Goal: Contribute content: Contribute content

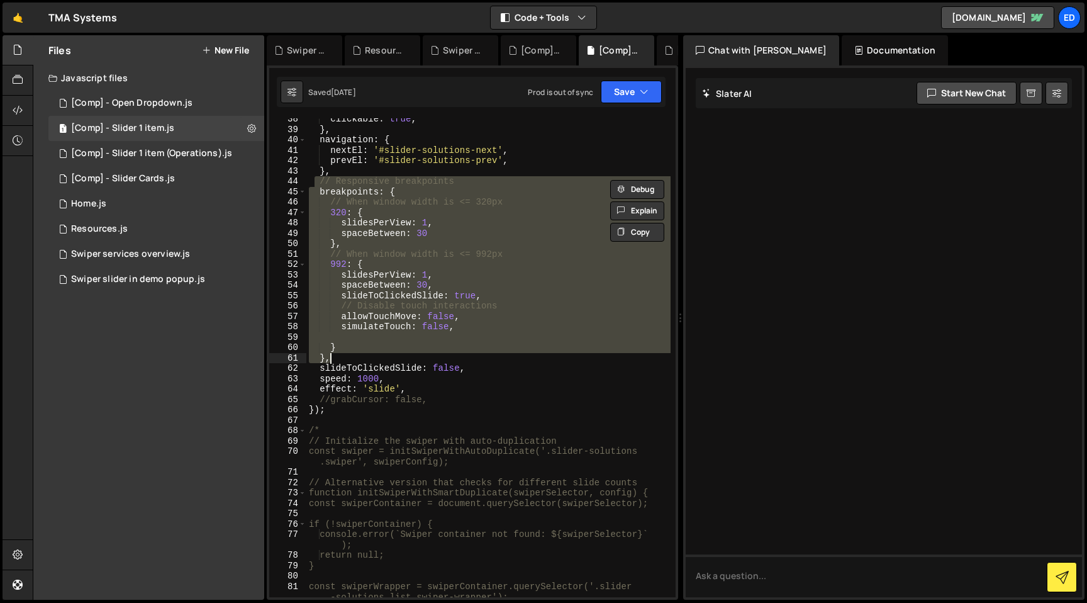
scroll to position [440, 0]
click at [214, 50] on button "New File" at bounding box center [225, 50] width 47 height 10
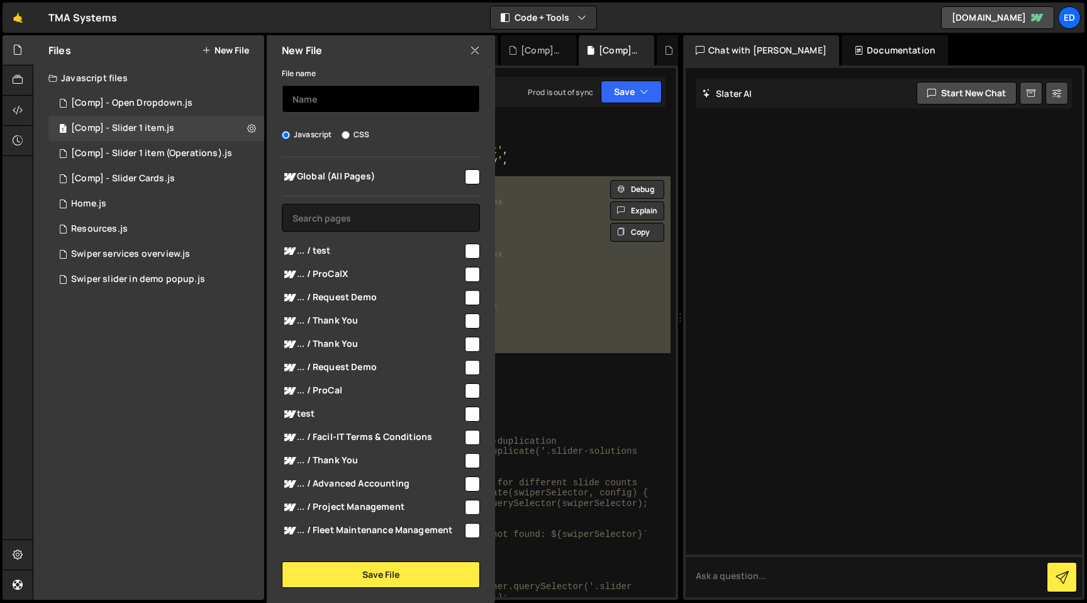
click at [303, 99] on input "text" at bounding box center [381, 99] width 198 height 28
type input "Case Studies"
click at [469, 179] on input "checkbox" at bounding box center [472, 176] width 15 height 15
checkbox input "true"
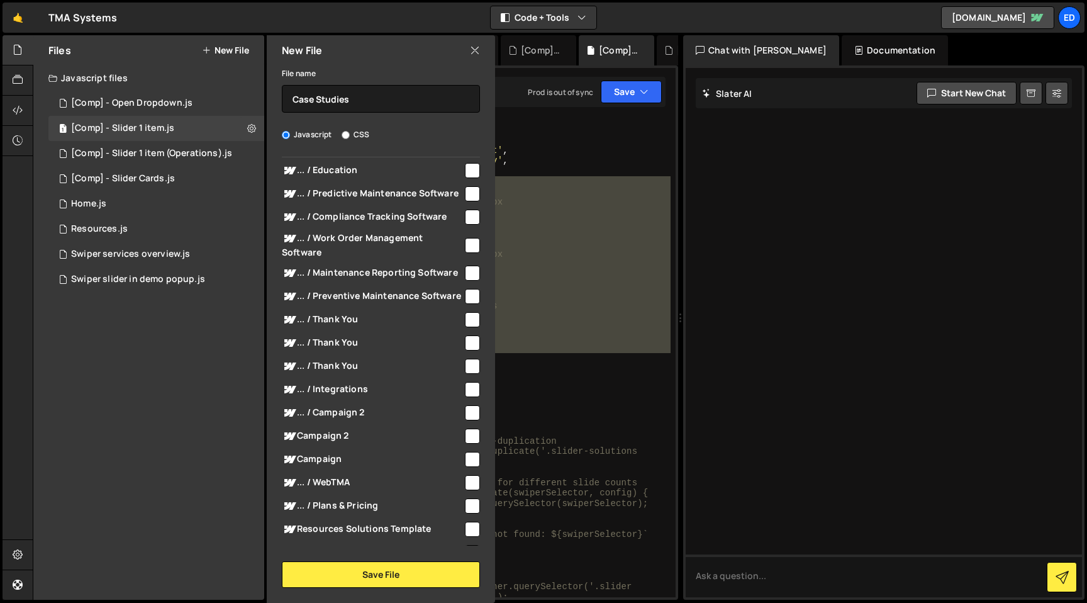
scroll to position [2539, 0]
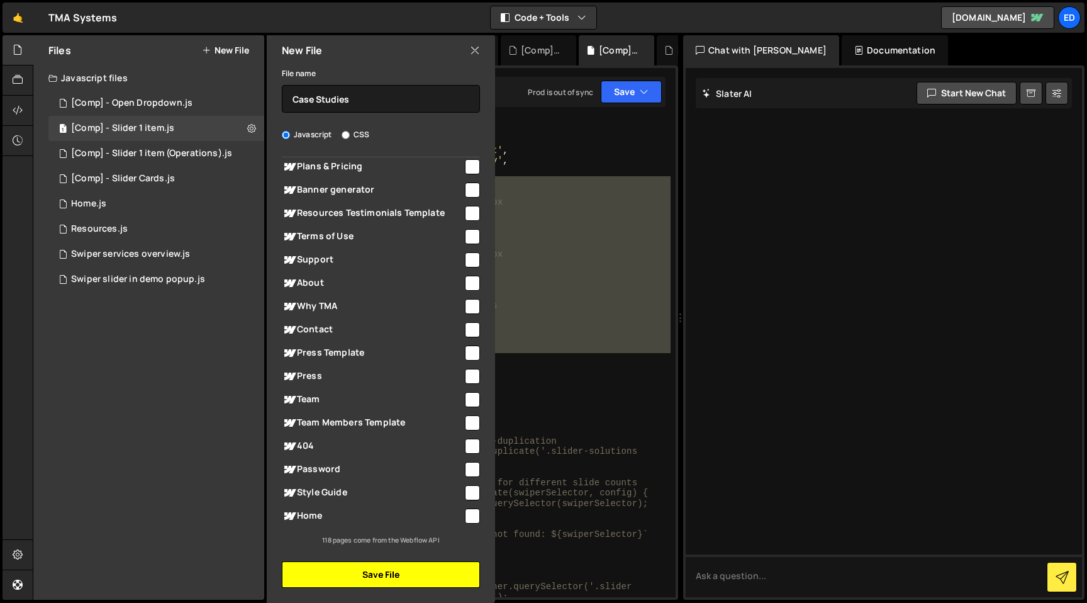
click at [367, 574] on button "Save File" at bounding box center [381, 574] width 198 height 26
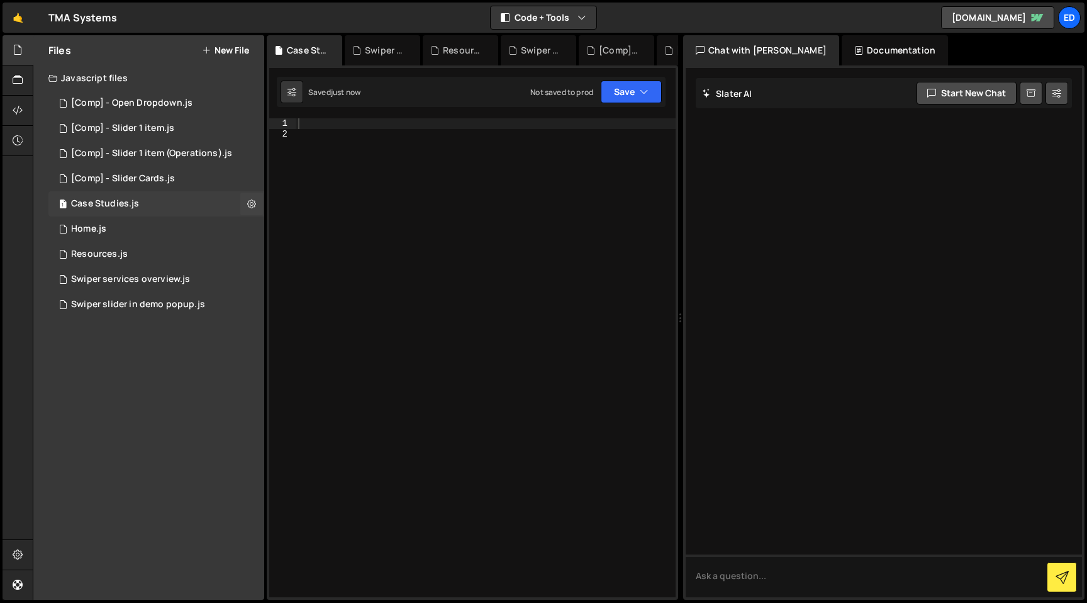
click at [94, 200] on div "Case Studies.js" at bounding box center [105, 203] width 68 height 11
click at [94, 182] on div "[Comp] - Slider Cards.js" at bounding box center [123, 178] width 104 height 11
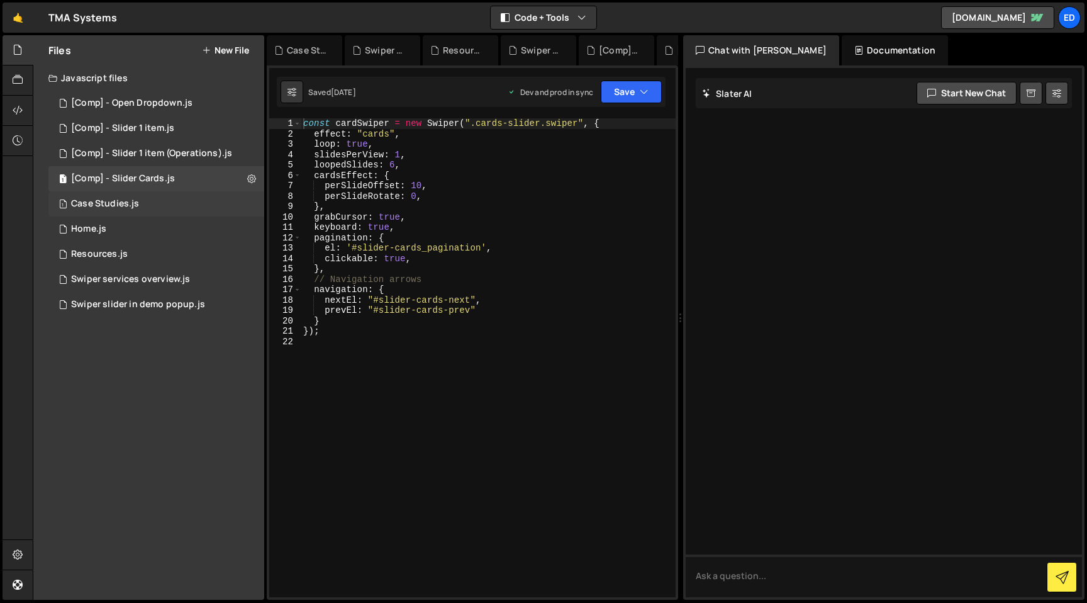
click at [94, 201] on div "Case Studies.js" at bounding box center [105, 203] width 68 height 11
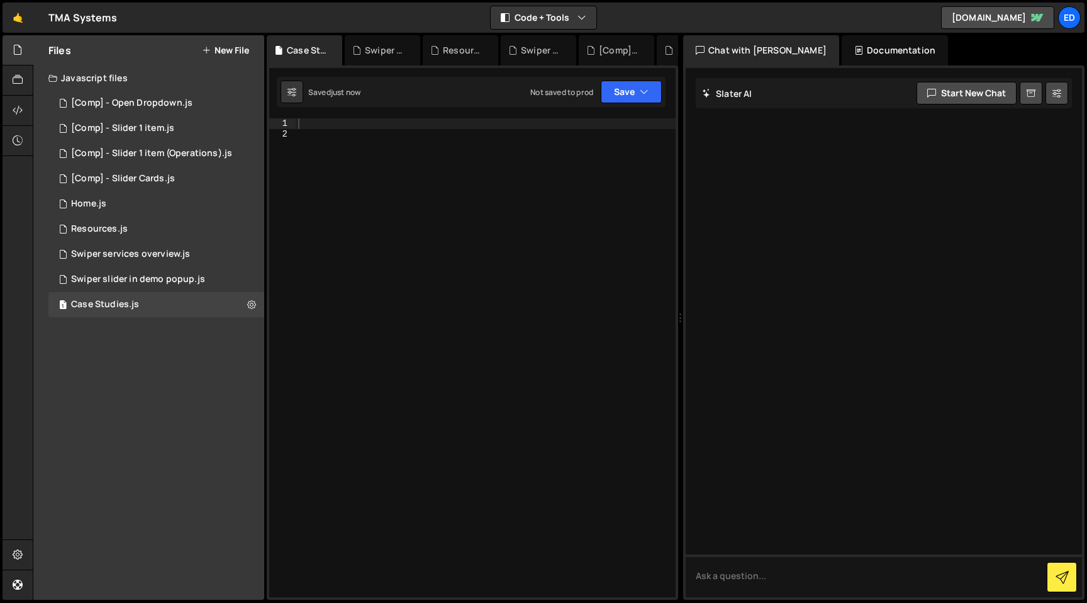
click at [414, 213] on div at bounding box center [486, 367] width 380 height 499
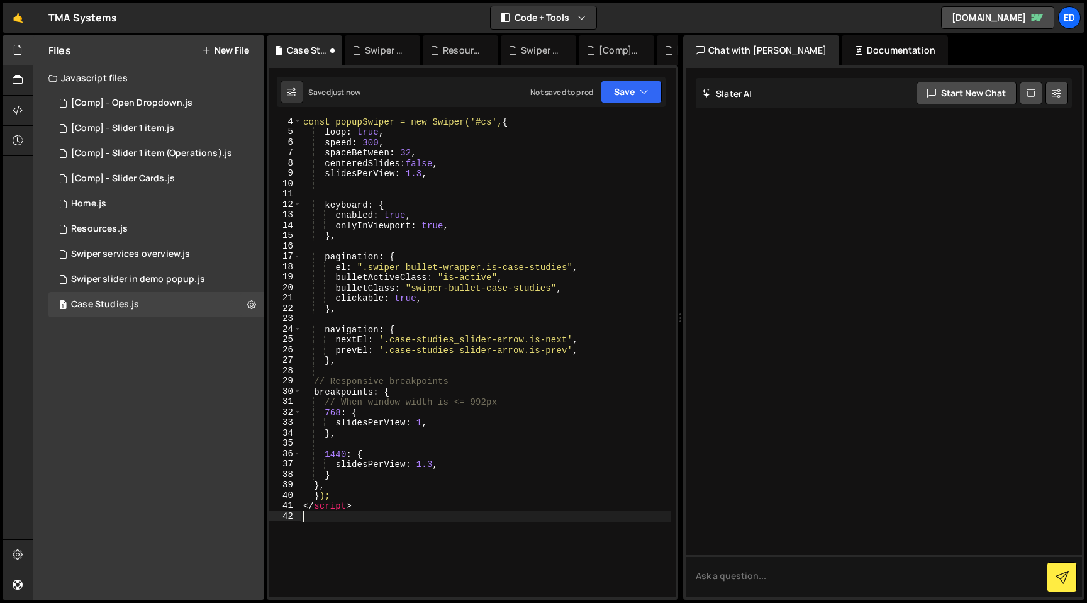
scroll to position [0, 0]
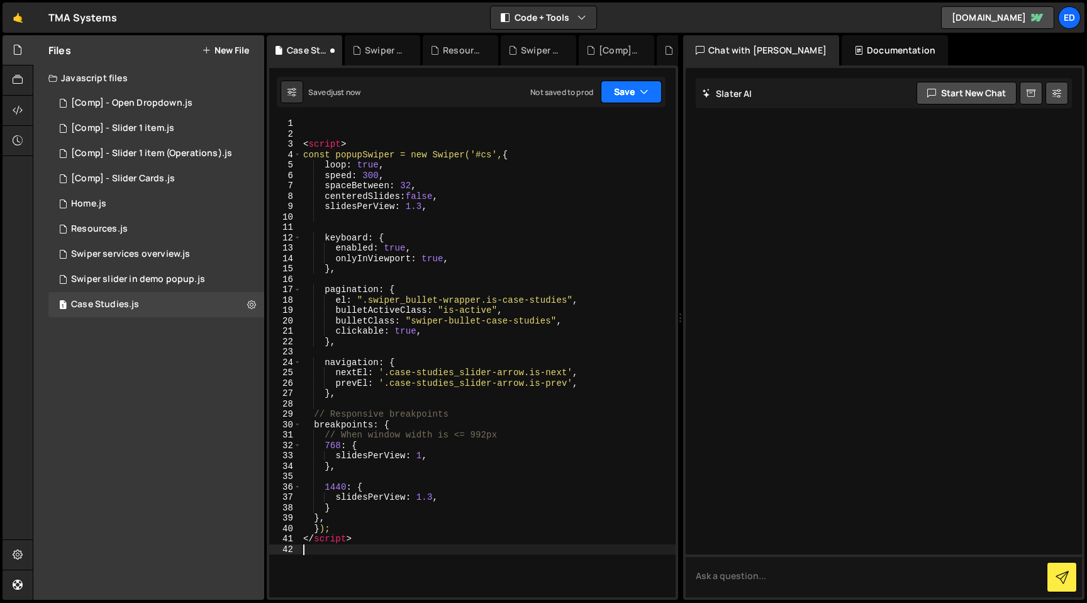
click at [638, 94] on button "Save" at bounding box center [631, 92] width 61 height 23
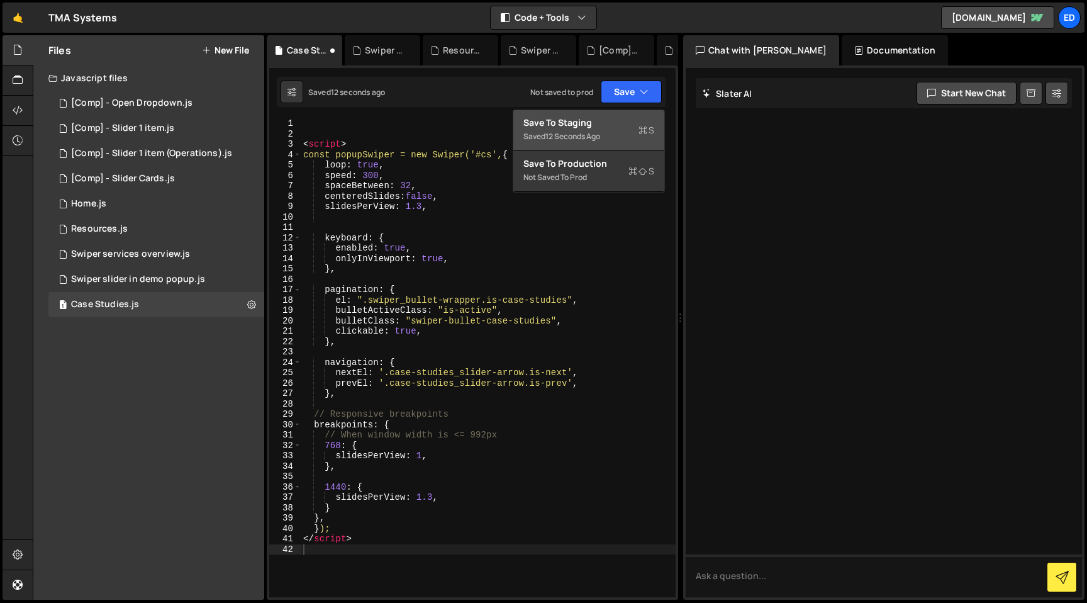
click at [572, 123] on div "Save to Staging S" at bounding box center [588, 122] width 131 height 13
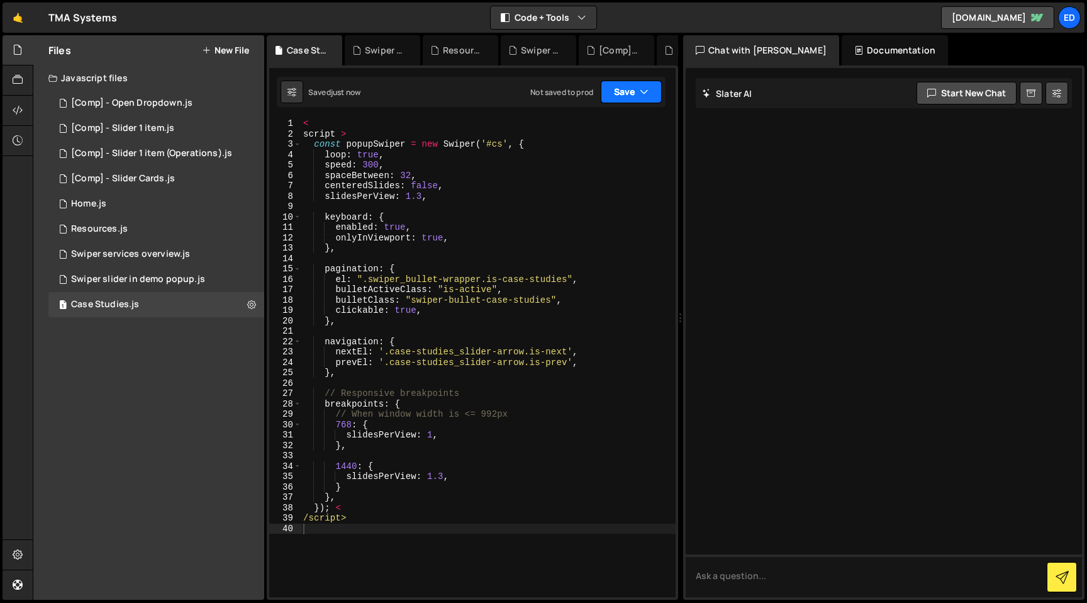
click at [617, 96] on button "Save" at bounding box center [631, 92] width 61 height 23
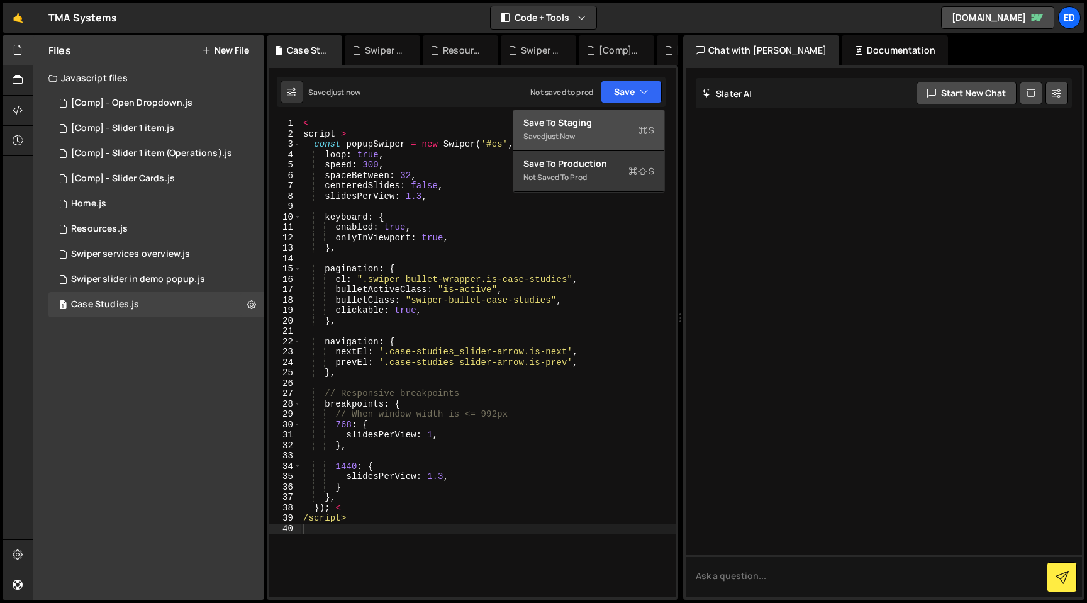
click at [606, 117] on div "Save to Staging S" at bounding box center [588, 122] width 131 height 13
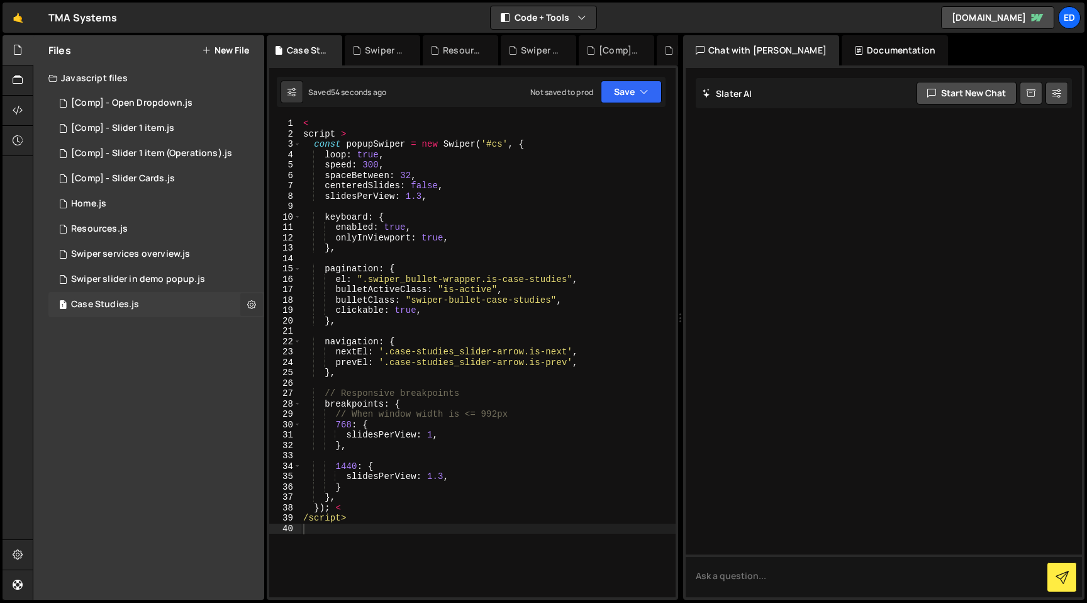
click at [255, 303] on icon at bounding box center [251, 304] width 9 height 12
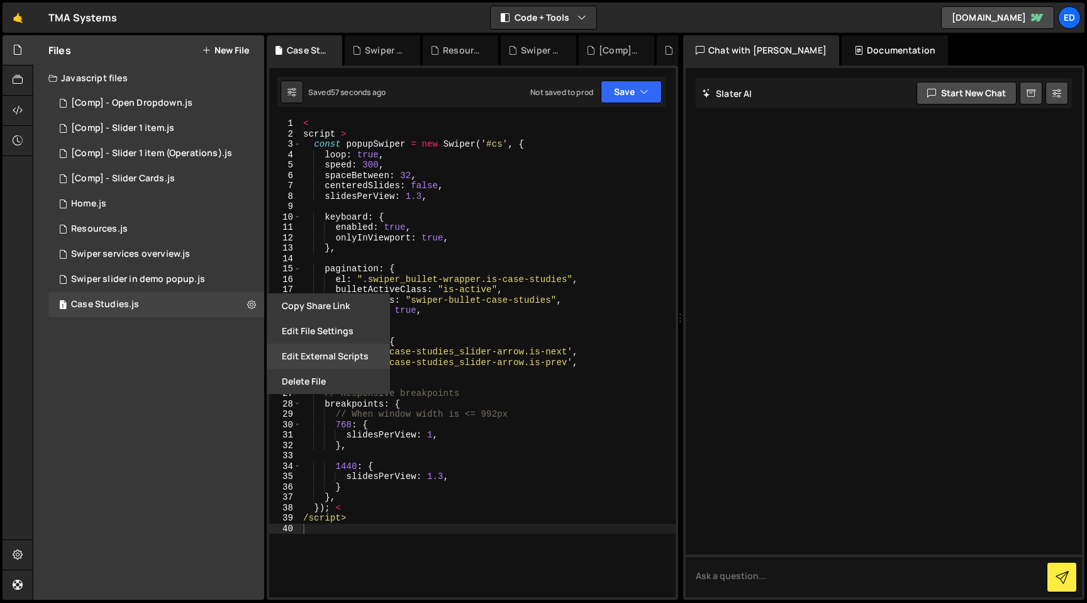
click at [297, 360] on button "Edit External Scripts" at bounding box center [328, 355] width 123 height 25
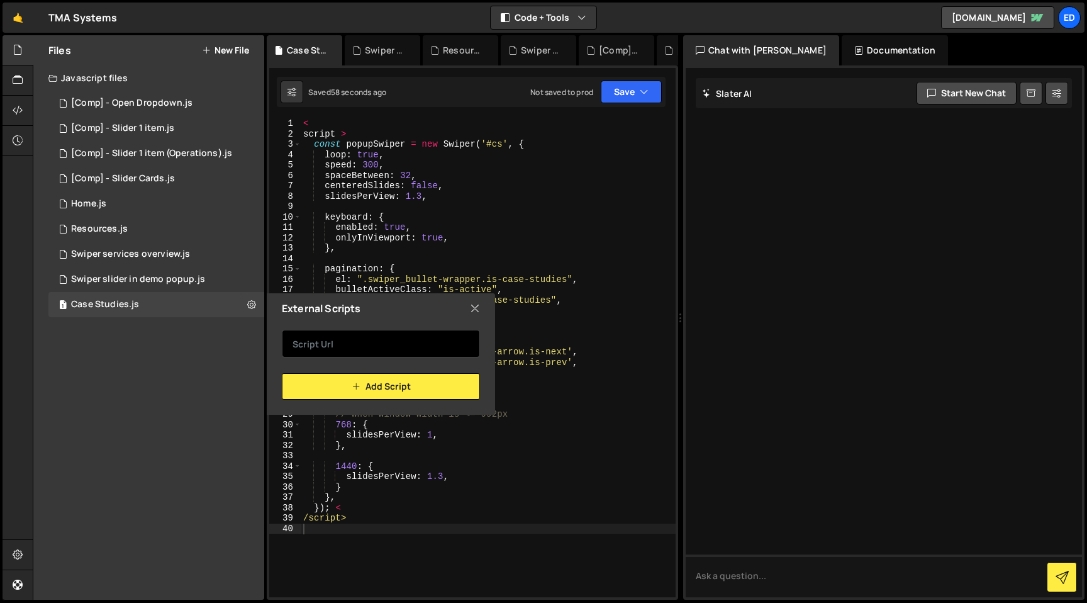
click at [320, 345] on input "text" at bounding box center [381, 344] width 198 height 28
paste input "<script src="[URL][DOMAIN_NAME]" defer></script>"
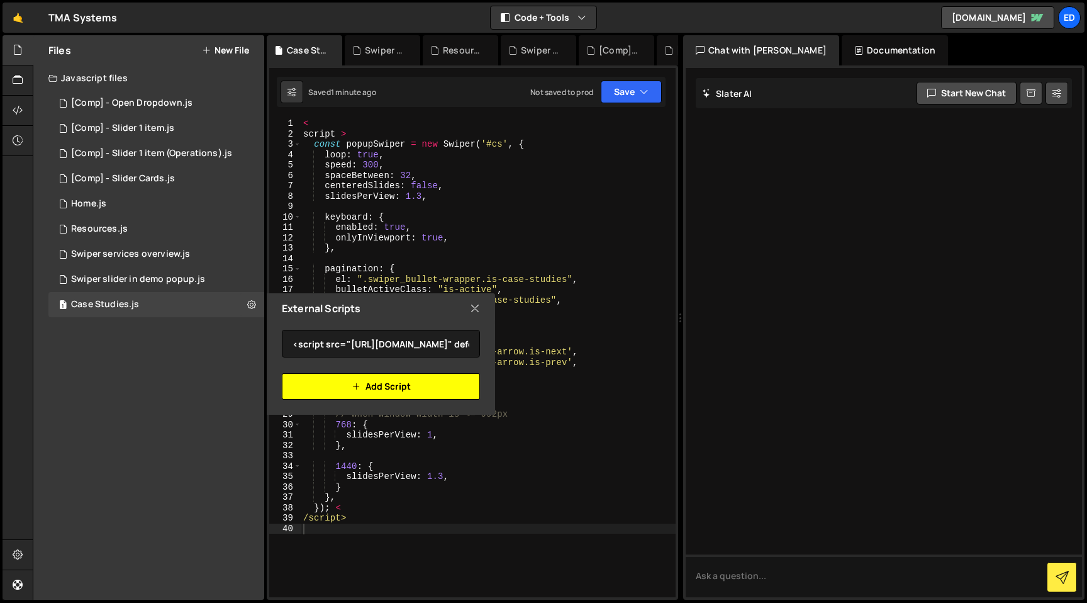
click at [352, 390] on icon "button" at bounding box center [356, 386] width 9 height 15
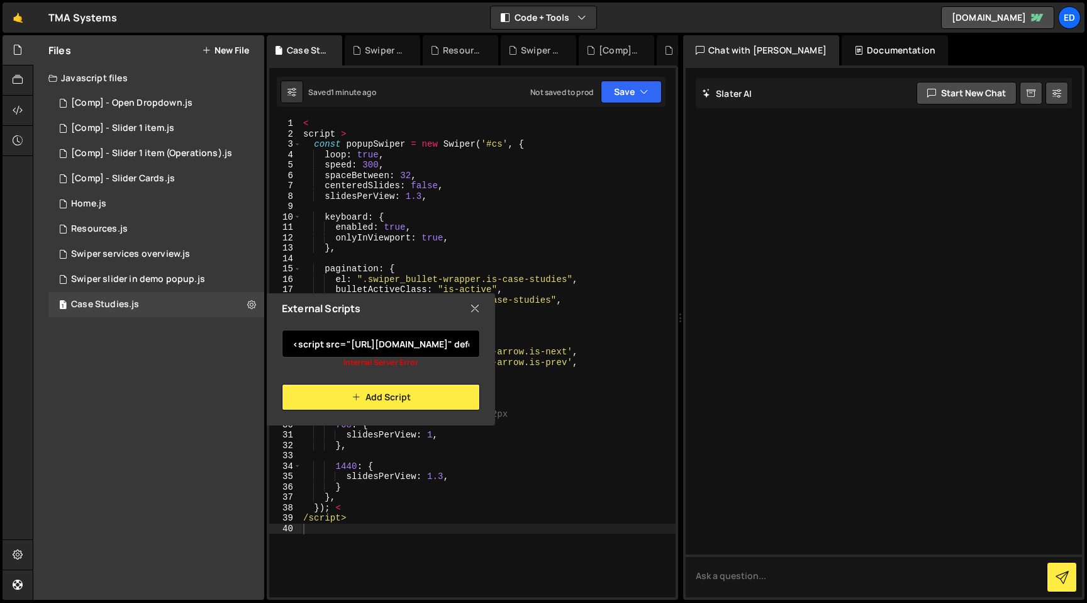
click at [348, 345] on input "<script src="[URL][DOMAIN_NAME]" defer></script>" at bounding box center [381, 344] width 198 height 28
click at [389, 345] on input "[URL][DOMAIN_NAME]" defer></script>" at bounding box center [381, 344] width 198 height 28
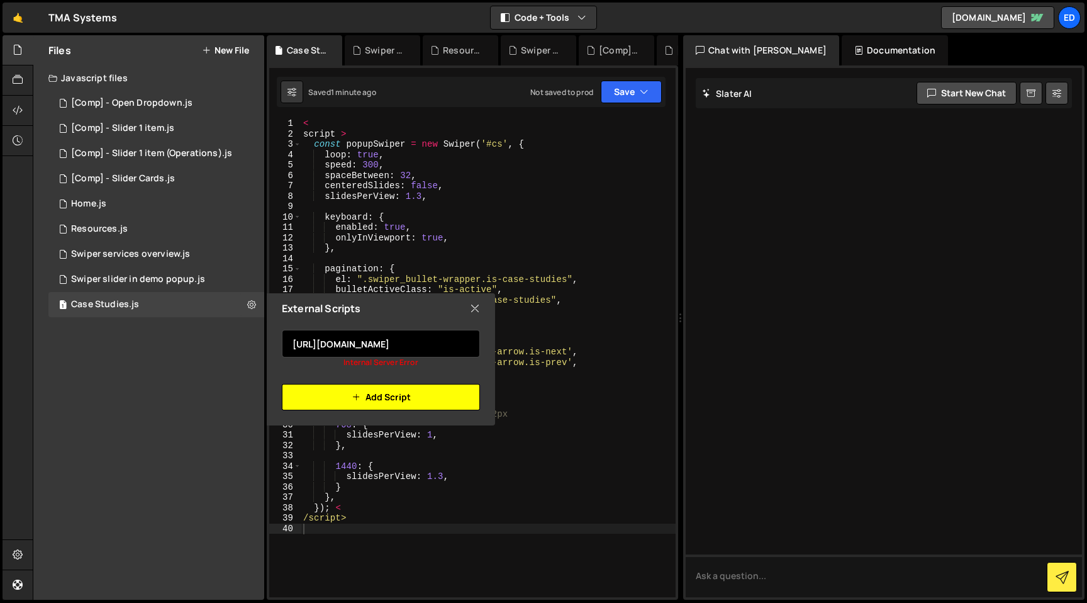
type input "[URL][DOMAIN_NAME]"
click at [376, 398] on button "Add Script" at bounding box center [381, 397] width 198 height 26
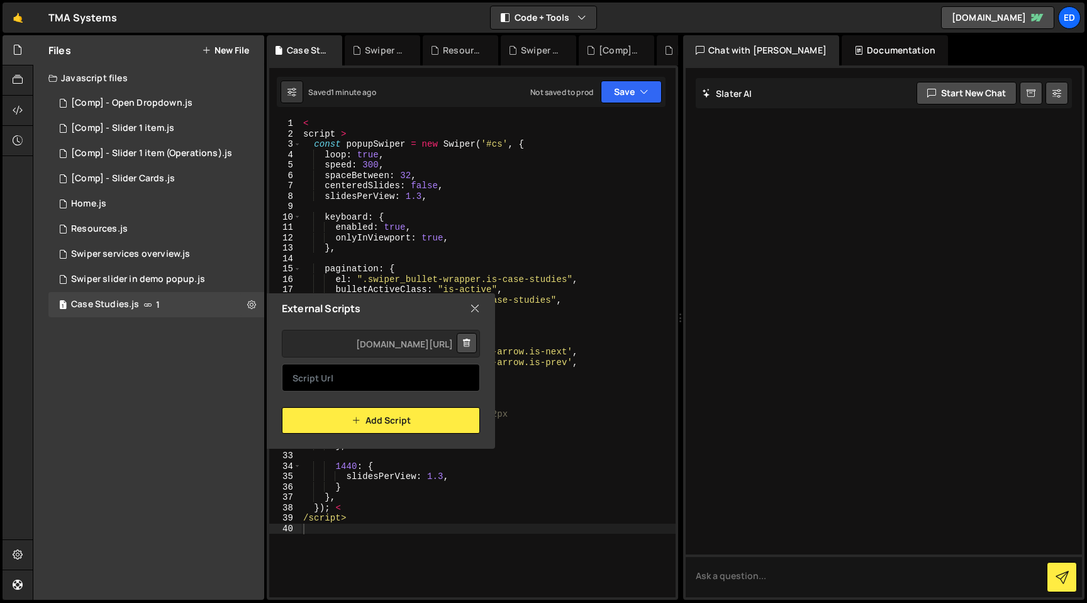
click at [344, 377] on input "text" at bounding box center [381, 378] width 198 height 28
click at [345, 235] on div "< script > const popupSwiper = new Swiper ( '#cs' , { loop : true , speed : 300…" at bounding box center [488, 367] width 375 height 499
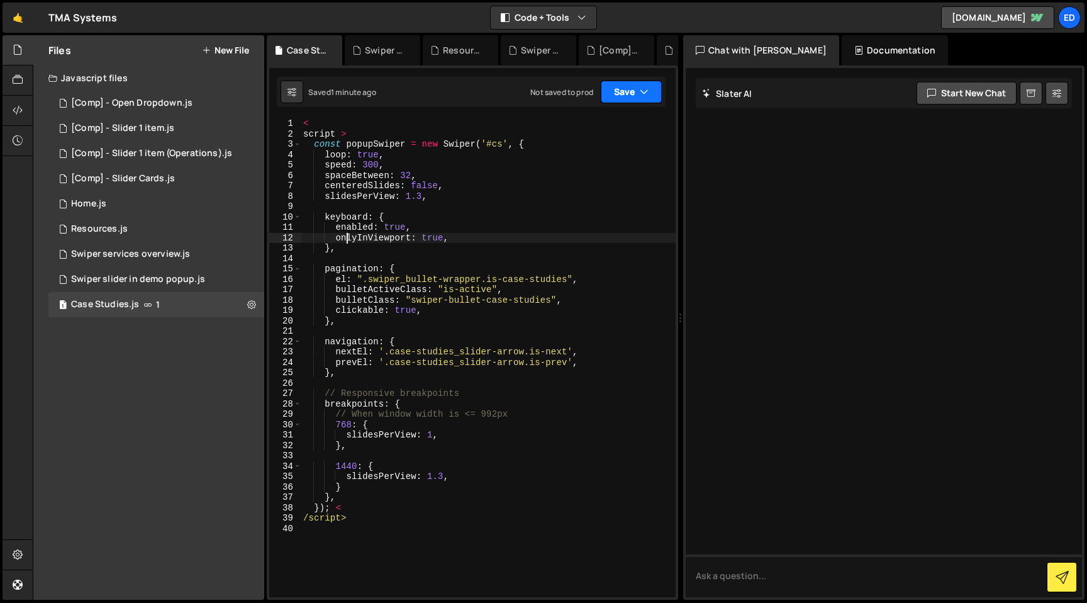
click at [644, 92] on icon "button" at bounding box center [644, 92] width 9 height 13
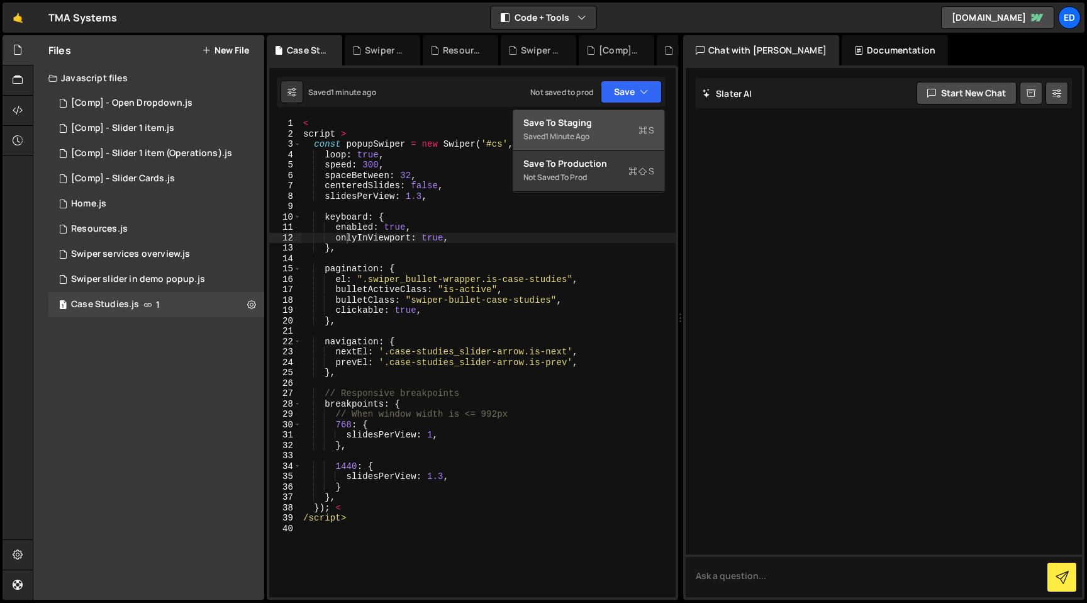
click at [600, 123] on div "Save to Staging S" at bounding box center [588, 122] width 131 height 13
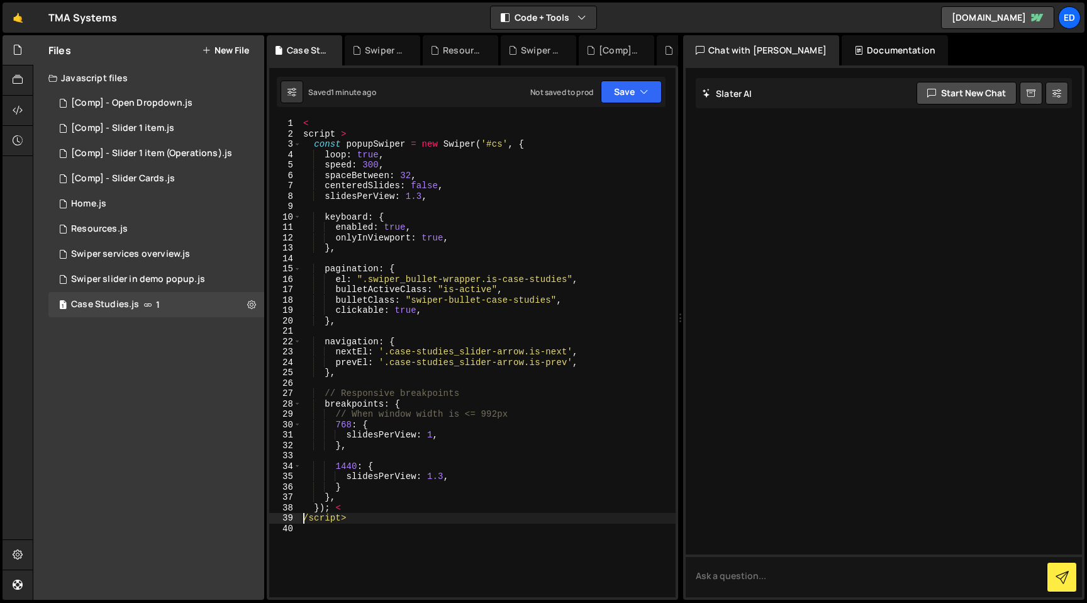
drag, startPoint x: 305, startPoint y: 520, endPoint x: 305, endPoint y: 559, distance: 39.6
click at [305, 520] on div "< script > const popupSwiper = new Swiper ( '#cs' , { loop : true , speed : 300…" at bounding box center [488, 367] width 375 height 499
click at [330, 516] on div "< script > const popupSwiper = new Swiper ( '#cs' , { loop : true , speed : 300…" at bounding box center [488, 367] width 375 height 499
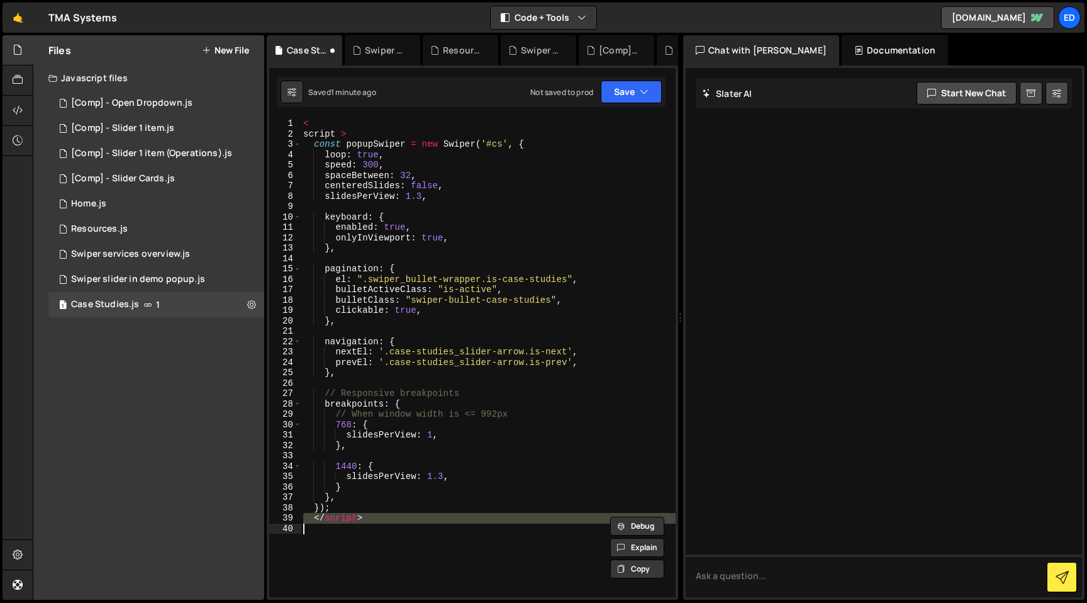
type textarea "</script>"
click at [316, 133] on div "< script > const popupSwiper = new Swiper ( '#cs' , { loop : true , speed : 300…" at bounding box center [488, 367] width 375 height 499
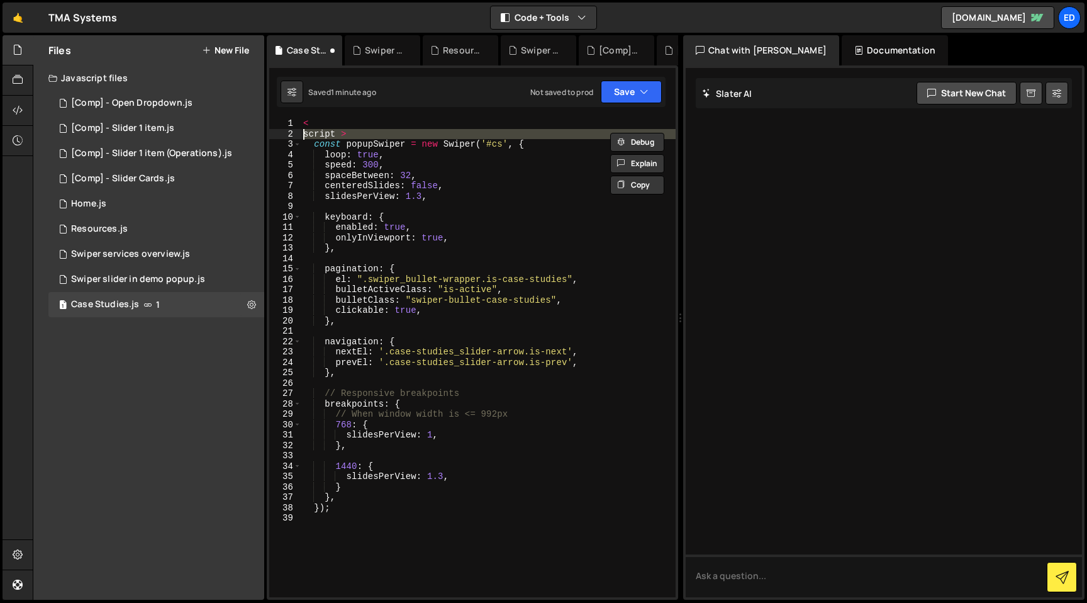
click at [316, 133] on div "< script > const popupSwiper = new Swiper ( '#cs' , { loop : true , speed : 300…" at bounding box center [488, 367] width 375 height 499
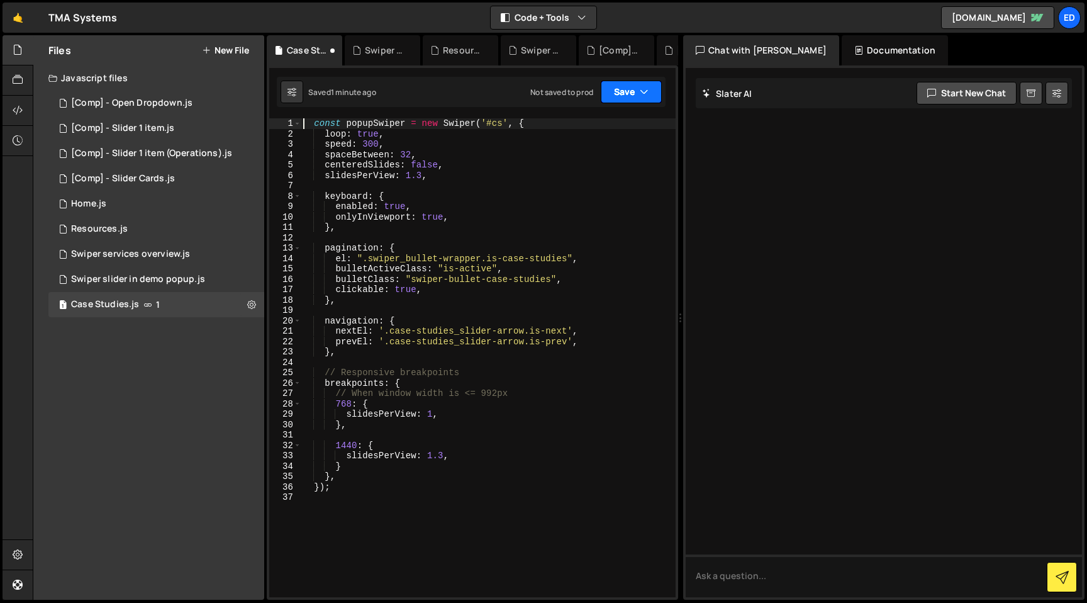
click at [627, 98] on button "Save" at bounding box center [631, 92] width 61 height 23
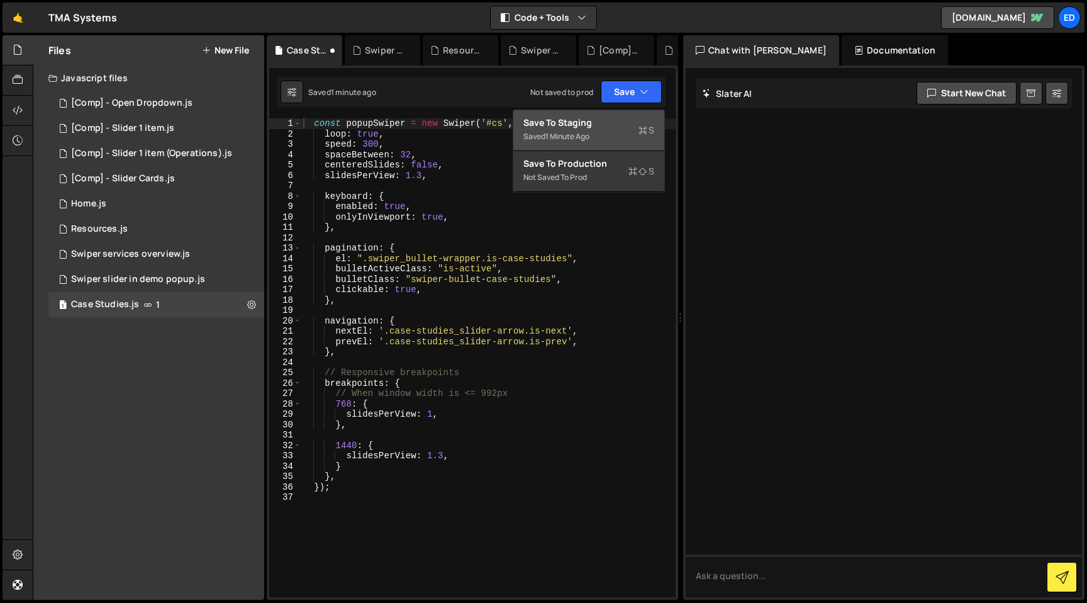
click at [621, 123] on div "Save to Staging S" at bounding box center [588, 122] width 131 height 13
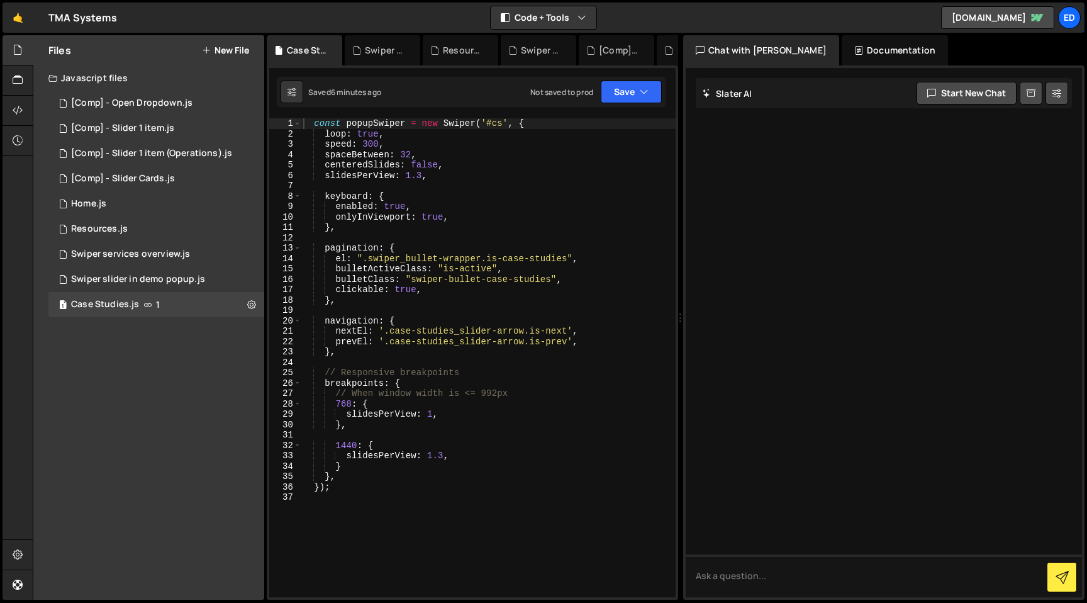
click at [418, 318] on div "const popupSwiper = new Swiper ( '#cs' , { loop : true , speed : 300 , spaceBet…" at bounding box center [488, 367] width 375 height 499
click at [353, 175] on div "const popupSwiper = new Swiper ( '#cs' , { loop : true , speed : 300 , spaceBet…" at bounding box center [488, 367] width 375 height 499
type textarea "slidesPerView: 1.3,"
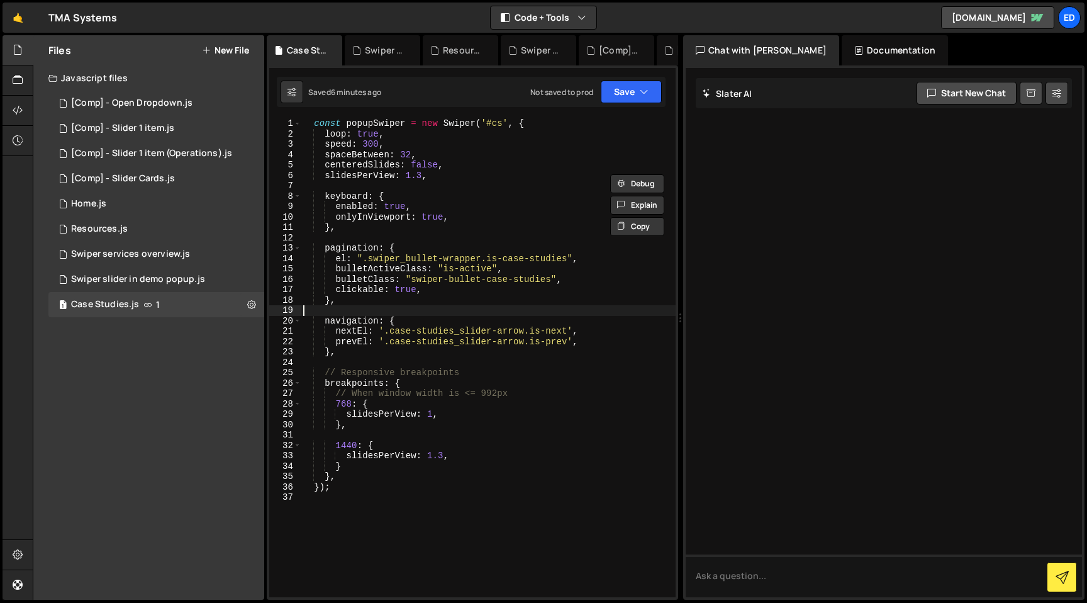
click at [368, 313] on div "const popupSwiper = new Swiper ( '#cs' , { loop : true , speed : 300 , spaceBet…" at bounding box center [488, 367] width 375 height 499
click at [356, 250] on div "const popupSwiper = new Swiper ( '#cs' , { loop : true , speed : 300 , spaceBet…" at bounding box center [488, 367] width 375 height 499
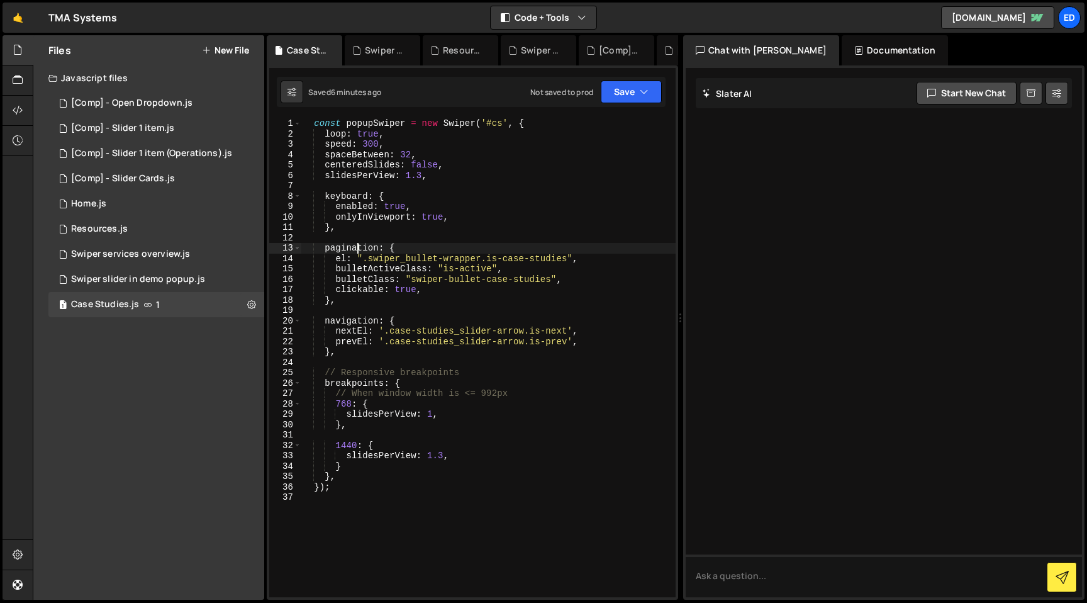
click at [356, 250] on div "const popupSwiper = new Swiper ( '#cs' , { loop : true , speed : 300 , spaceBet…" at bounding box center [488, 367] width 375 height 499
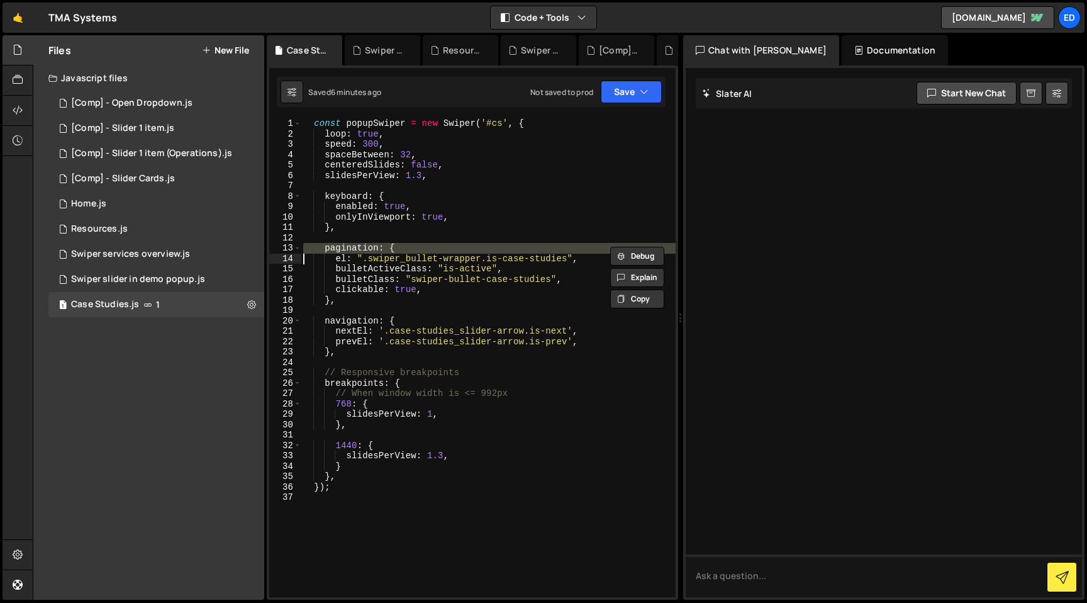
click at [356, 250] on div "const popupSwiper = new Swiper ( '#cs' , { loop : true , speed : 300 , spaceBet…" at bounding box center [488, 367] width 375 height 499
click at [356, 261] on div "const popupSwiper = new Swiper ( '#cs' , { loop : true , speed : 300 , spaceBet…" at bounding box center [488, 367] width 375 height 499
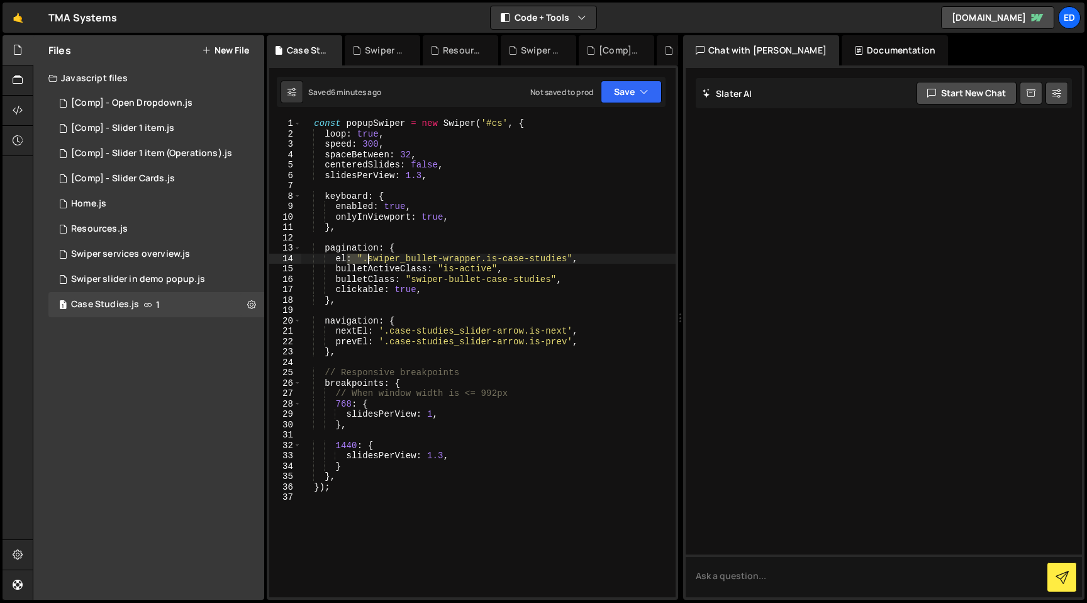
click at [356, 261] on div "const popupSwiper = new Swiper ( '#cs' , { loop : true , speed : 300 , spaceBet…" at bounding box center [488, 367] width 375 height 499
type textarea "el: ".swiper_bullet-wrapper.is-case-studies", bulletActiveClass: "is-active","
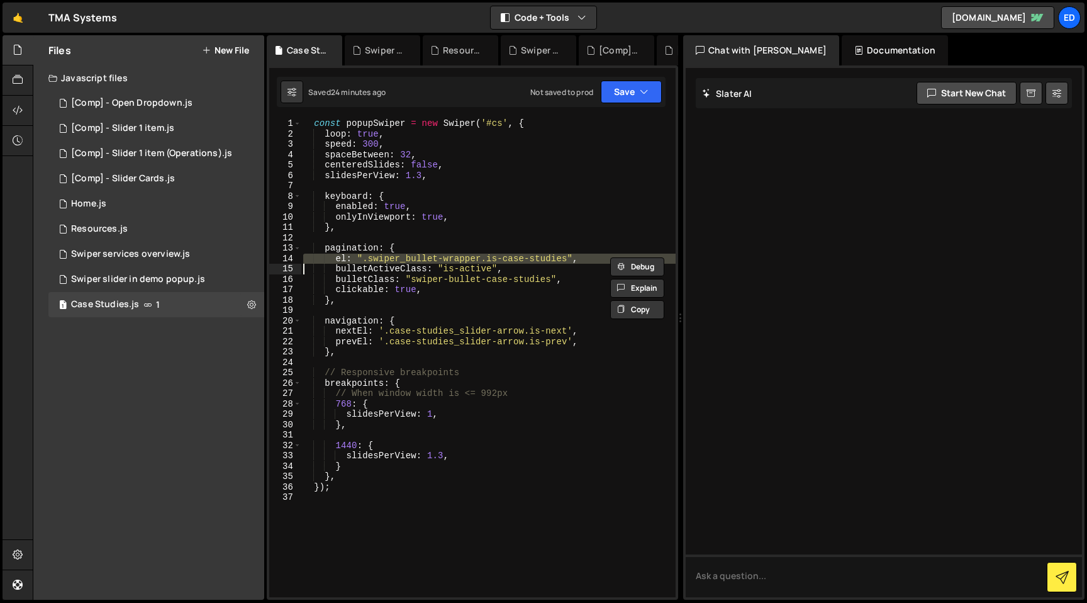
click at [356, 308] on div "const popupSwiper = new Swiper ( '#cs' , { loop : true , speed : 300 , spaceBet…" at bounding box center [488, 367] width 375 height 499
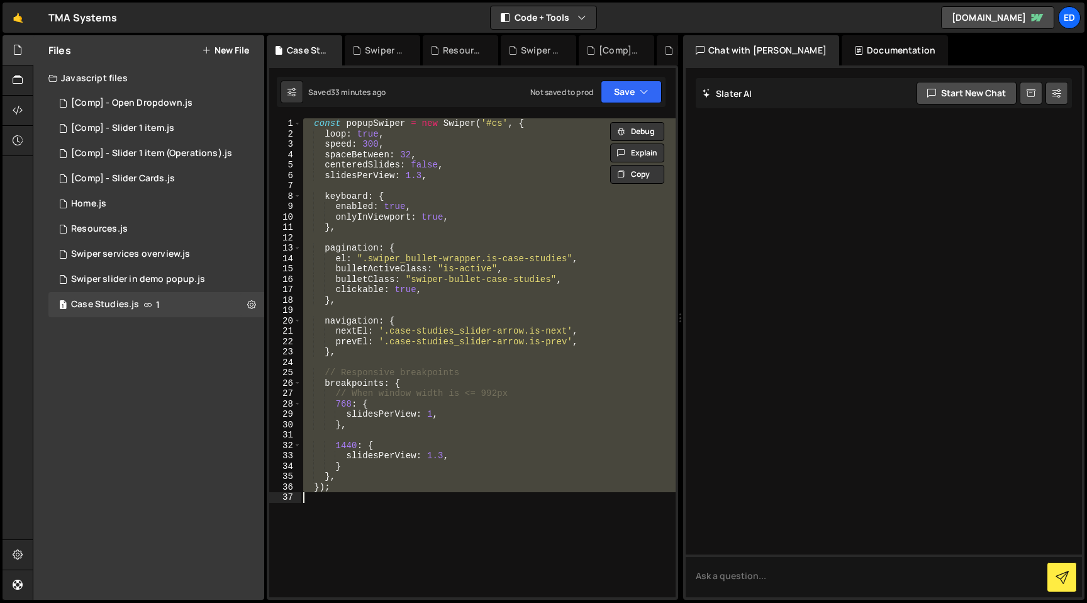
click at [387, 352] on div "const popupSwiper = new Swiper ( '#cs' , { loop : true , speed : 300 , spaceBet…" at bounding box center [488, 357] width 375 height 479
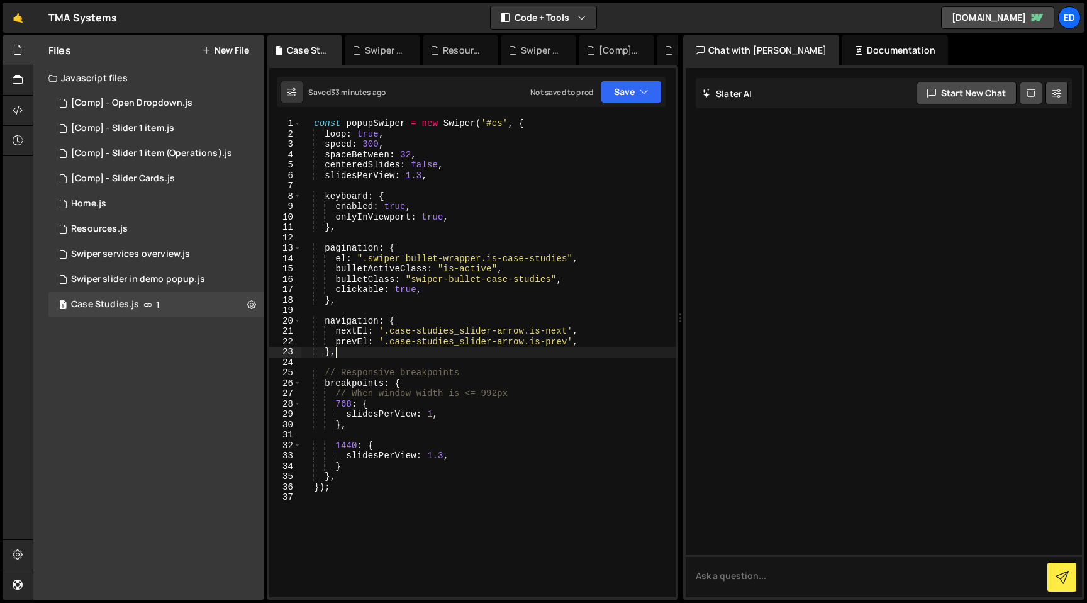
click at [401, 395] on div "const popupSwiper = new Swiper ( '#cs' , { loop : true , speed : 300 , spaceBet…" at bounding box center [488, 367] width 375 height 499
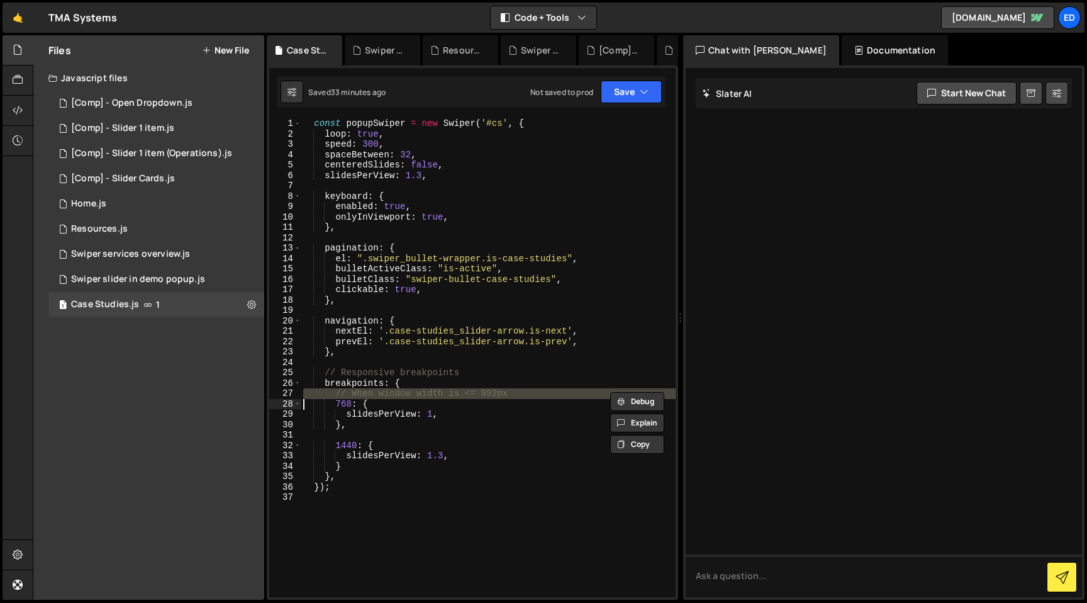
click at [401, 395] on div "const popupSwiper = new Swiper ( '#cs' , { loop : true , speed : 300 , spaceBet…" at bounding box center [488, 367] width 375 height 499
click at [380, 389] on div "const popupSwiper = new Swiper ( '#cs' , { loop : true , speed : 300 , spaceBet…" at bounding box center [488, 357] width 375 height 479
click at [380, 389] on div "const popupSwiper = new Swiper ( '#cs' , { loop : true , speed : 300 , spaceBet…" at bounding box center [488, 367] width 375 height 499
click at [391, 393] on div "const popupSwiper = new Swiper ( '#cs' , { loop : true , speed : 300 , spaceBet…" at bounding box center [488, 367] width 375 height 499
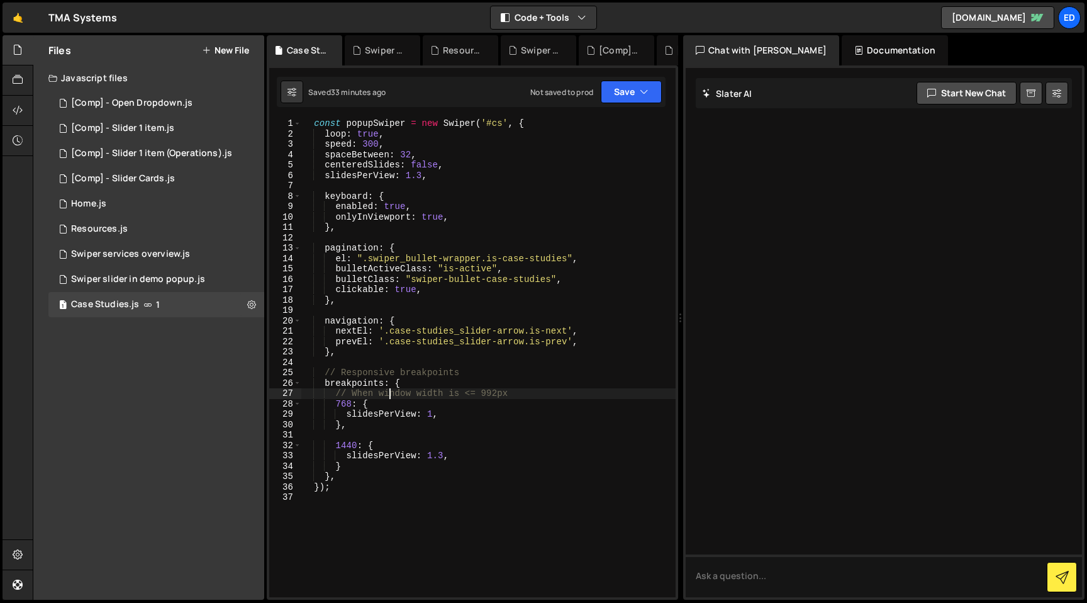
click at [391, 393] on div "const popupSwiper = new Swiper ( '#cs' , { loop : true , speed : 300 , spaceBet…" at bounding box center [488, 367] width 375 height 499
click at [396, 416] on div "const popupSwiper = new Swiper ( '#cs' , { loop : true , speed : 300 , spaceBet…" at bounding box center [488, 367] width 375 height 499
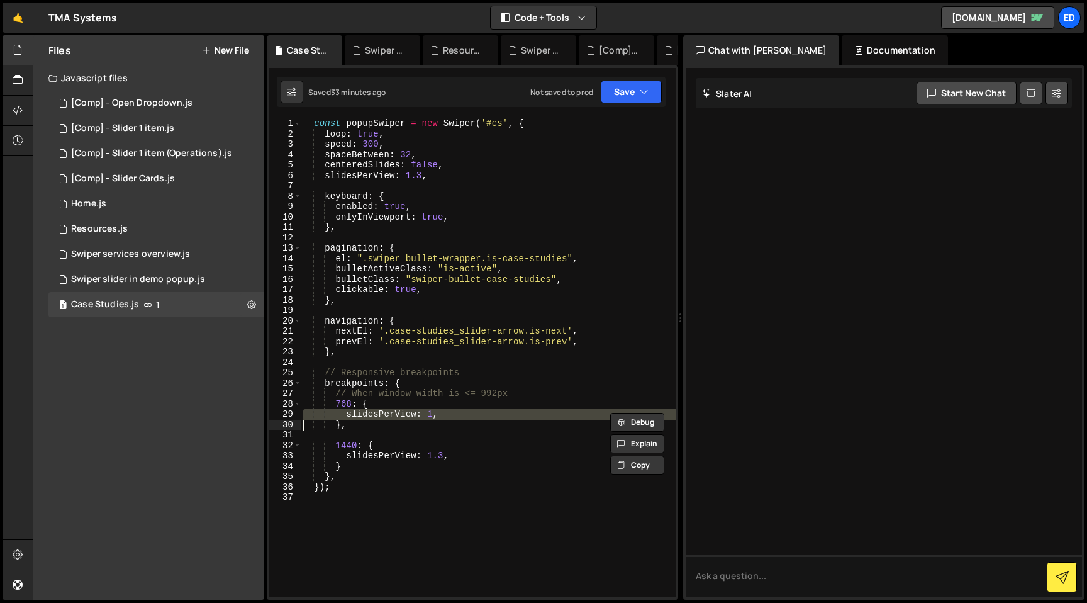
click at [396, 416] on div "const popupSwiper = new Swiper ( '#cs' , { loop : true , speed : 300 , spaceBet…" at bounding box center [488, 367] width 375 height 499
type textarea "slidesPerView: 1, },"
click at [391, 437] on div "const popupSwiper = new Swiper ( '#cs' , { loop : true , speed : 300 , spaceBet…" at bounding box center [488, 367] width 375 height 499
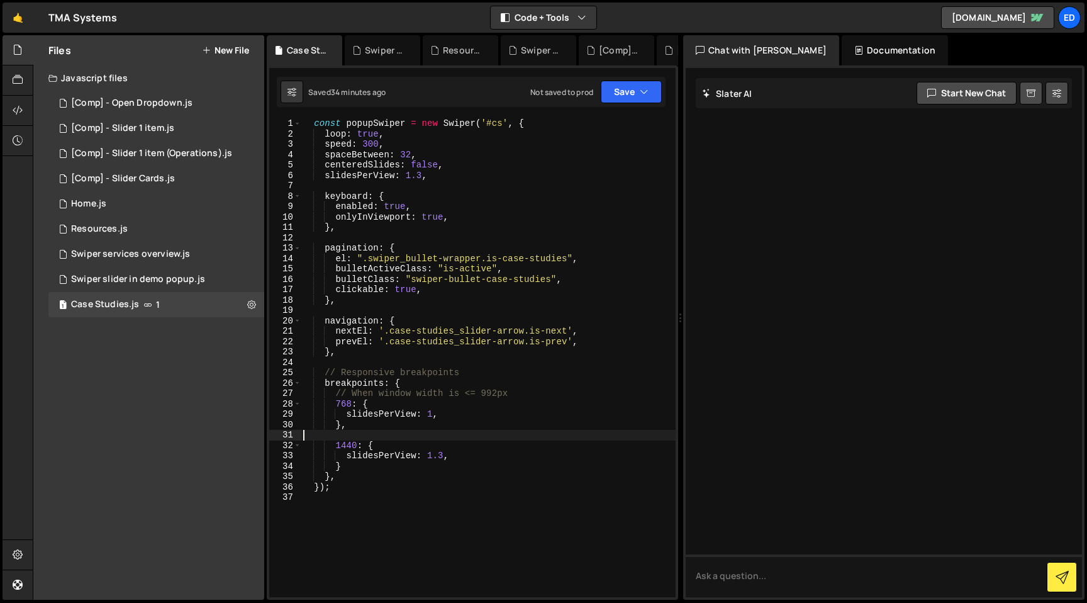
click at [389, 455] on div "const popupSwiper = new Swiper ( '#cs' , { loop : true , speed : 300 , spaceBet…" at bounding box center [488, 367] width 375 height 499
click at [365, 445] on div "const popupSwiper = new Swiper ( '#cs' , { loop : true , speed : 300 , spaceBet…" at bounding box center [488, 367] width 375 height 499
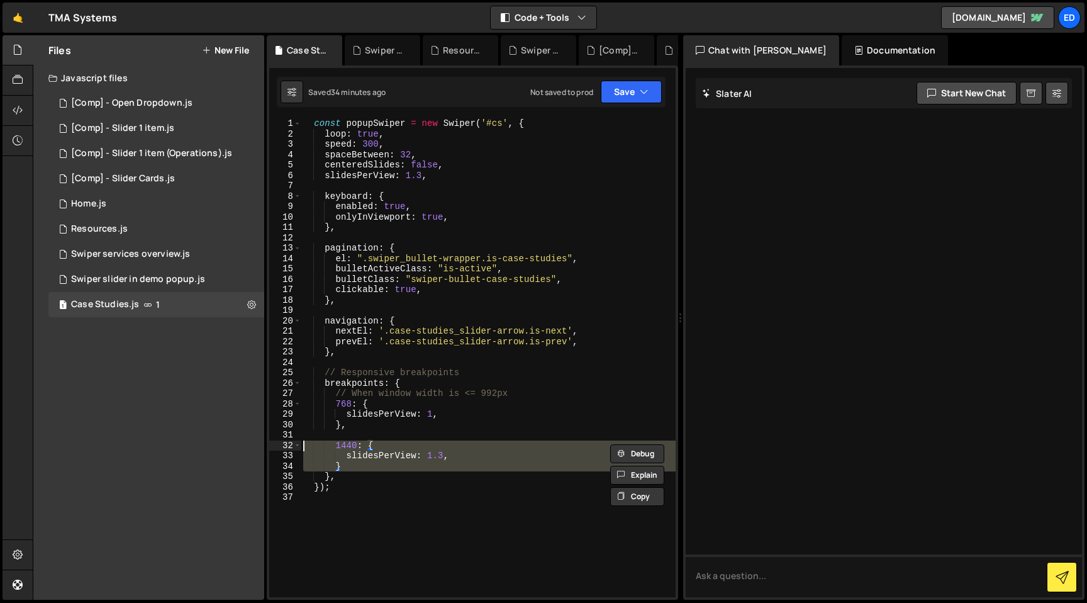
click at [365, 445] on div "const popupSwiper = new Swiper ( '#cs' , { loop : true , speed : 300 , spaceBet…" at bounding box center [488, 367] width 375 height 499
click at [380, 425] on div "const popupSwiper = new Swiper ( '#cs' , { loop : true , speed : 300 , spaceBet…" at bounding box center [488, 367] width 375 height 499
type textarea "},"
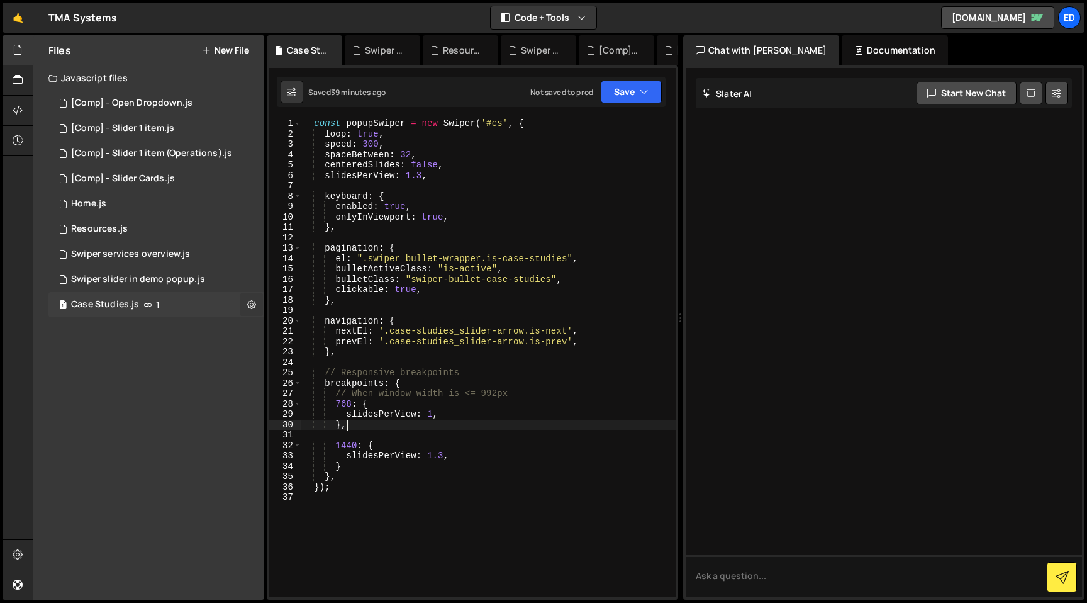
click at [255, 303] on icon at bounding box center [251, 304] width 9 height 12
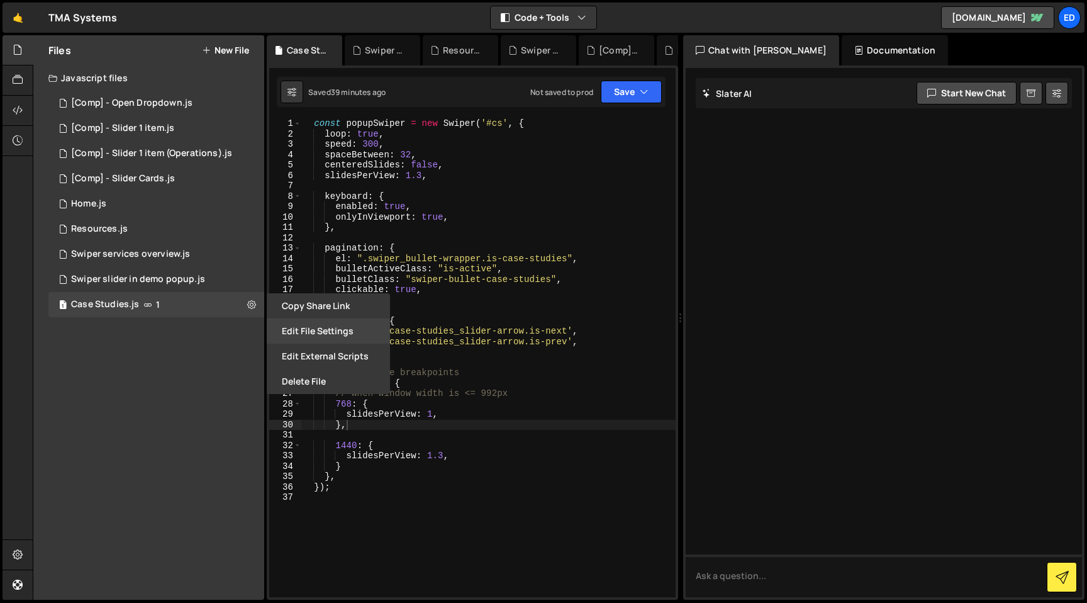
click at [299, 333] on button "Edit File Settings" at bounding box center [328, 330] width 123 height 25
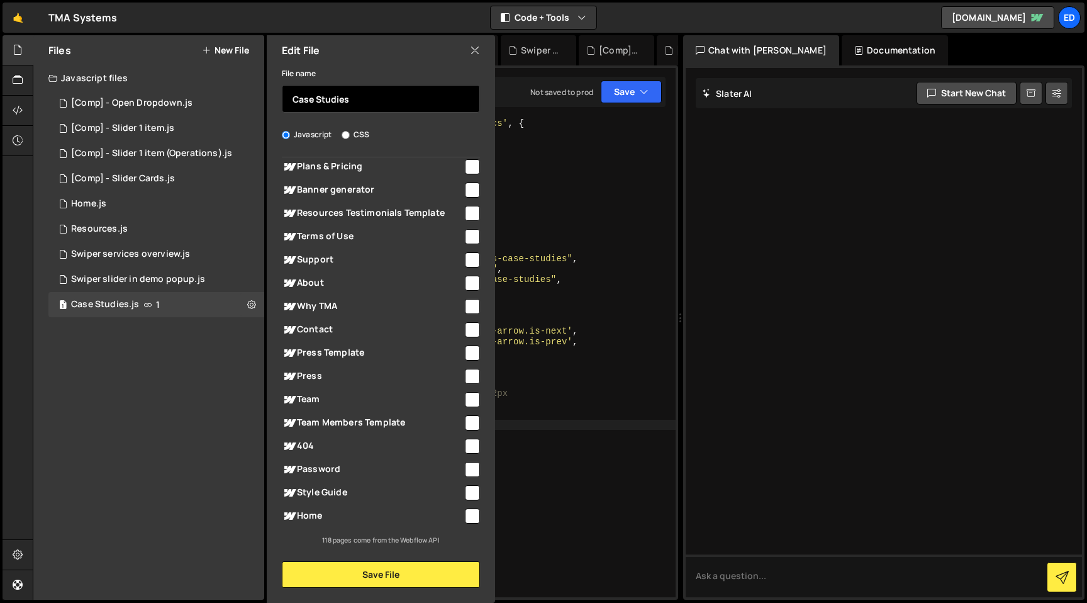
click at [384, 103] on input "Case Studies" at bounding box center [381, 99] width 198 height 28
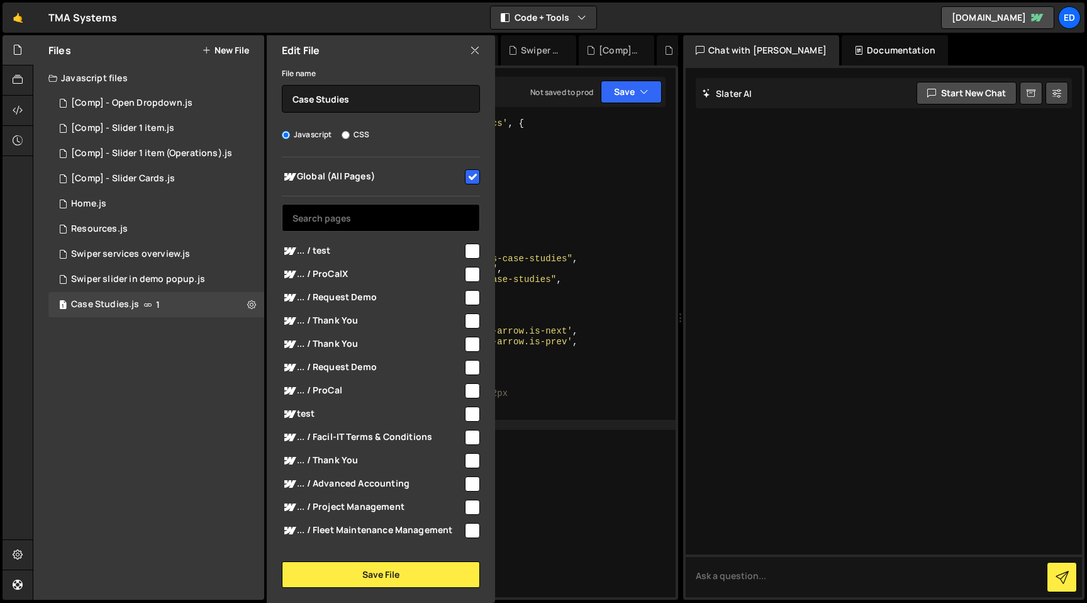
click at [347, 213] on input "text" at bounding box center [381, 218] width 198 height 28
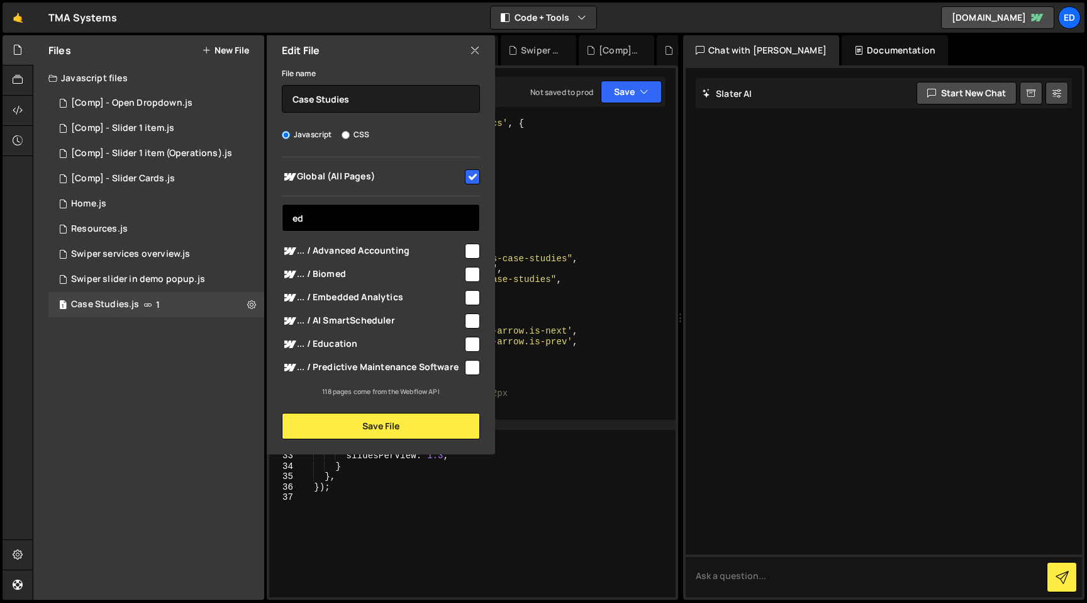
type input "ed"
click at [469, 342] on input "checkbox" at bounding box center [472, 344] width 15 height 15
checkbox input "true"
click at [309, 218] on input "ed" at bounding box center [381, 218] width 198 height 28
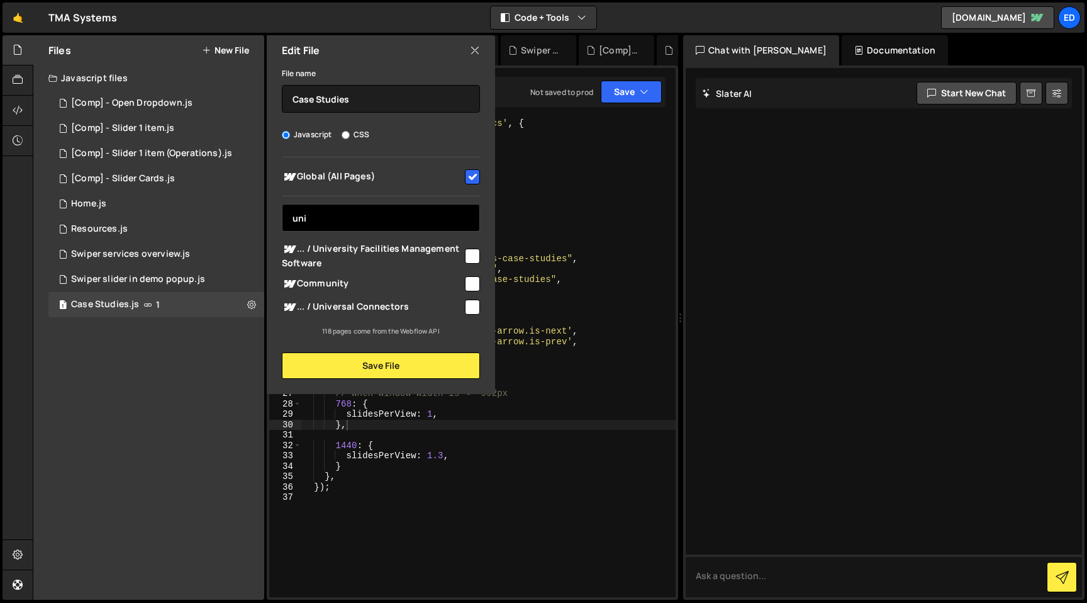
type input "uni"
click at [469, 250] on input "checkbox" at bounding box center [472, 255] width 15 height 15
checkbox input "true"
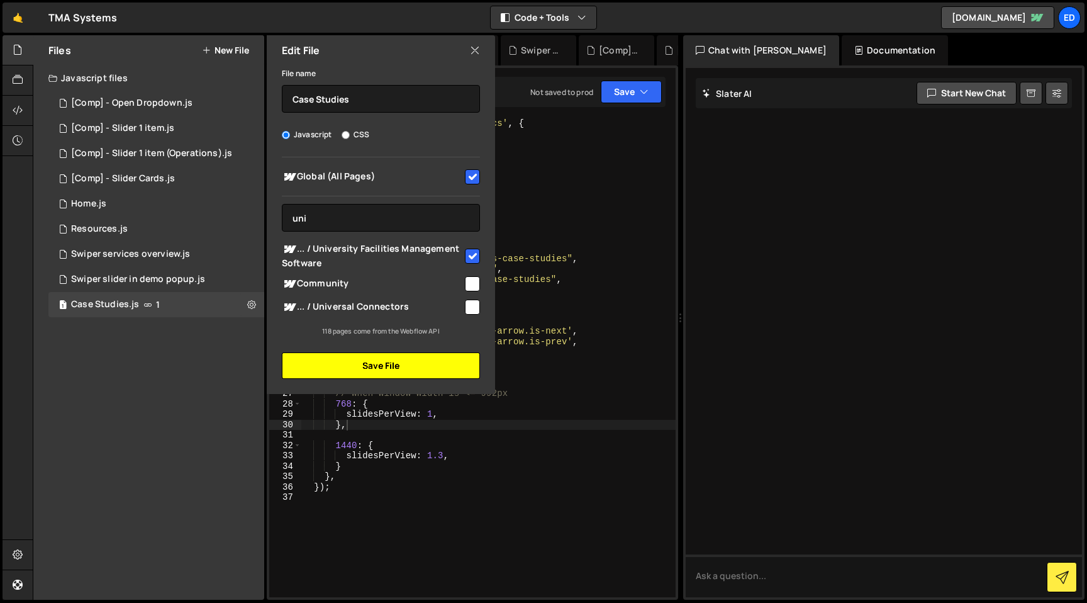
click at [408, 363] on button "Save File" at bounding box center [381, 365] width 198 height 26
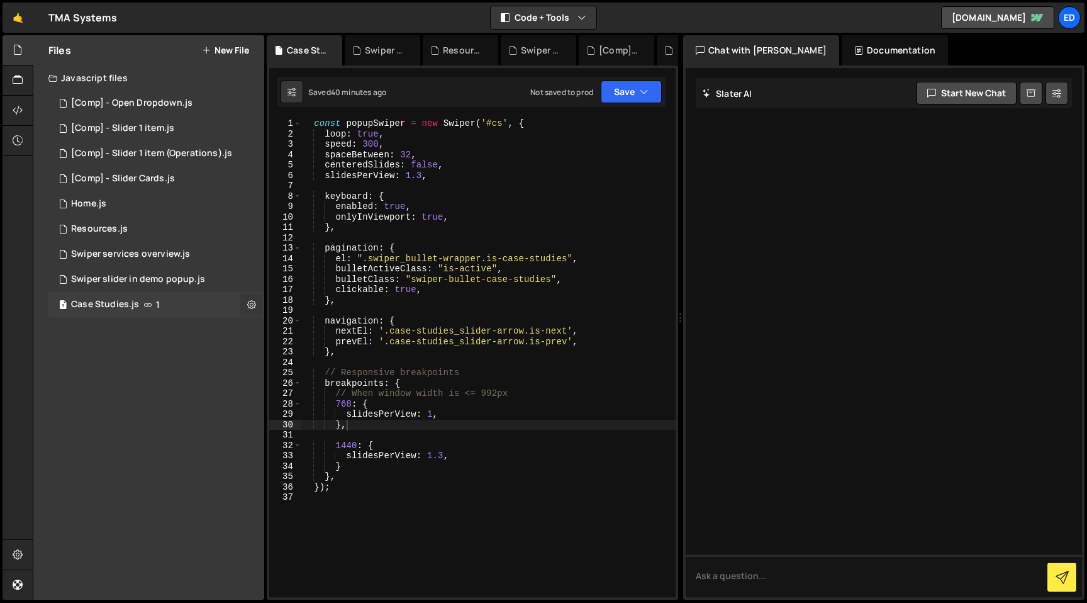
click at [249, 304] on icon at bounding box center [251, 304] width 9 height 12
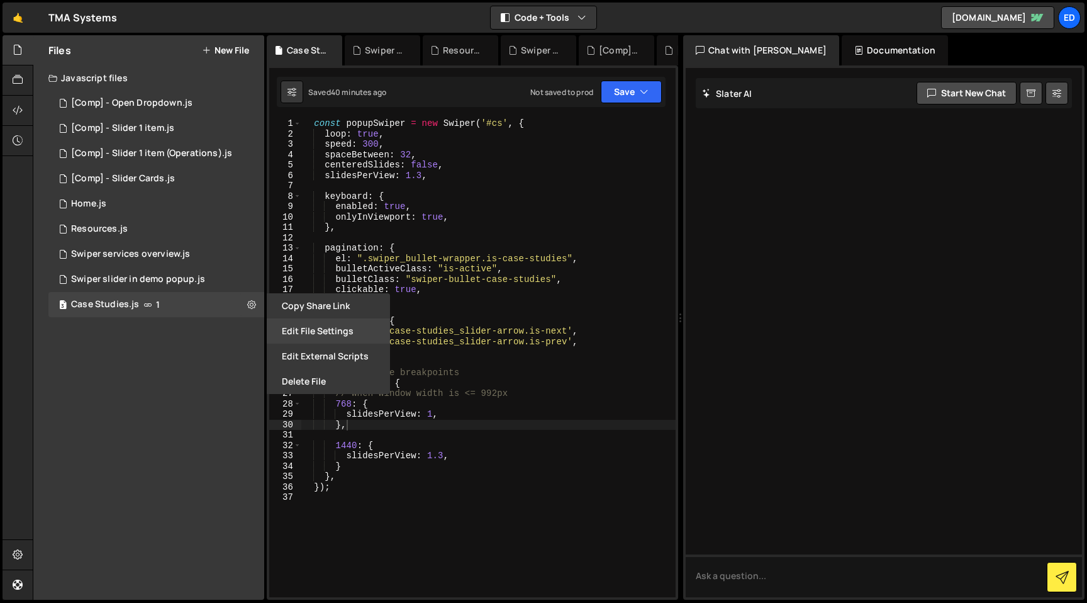
click at [302, 329] on button "Edit File Settings" at bounding box center [328, 330] width 123 height 25
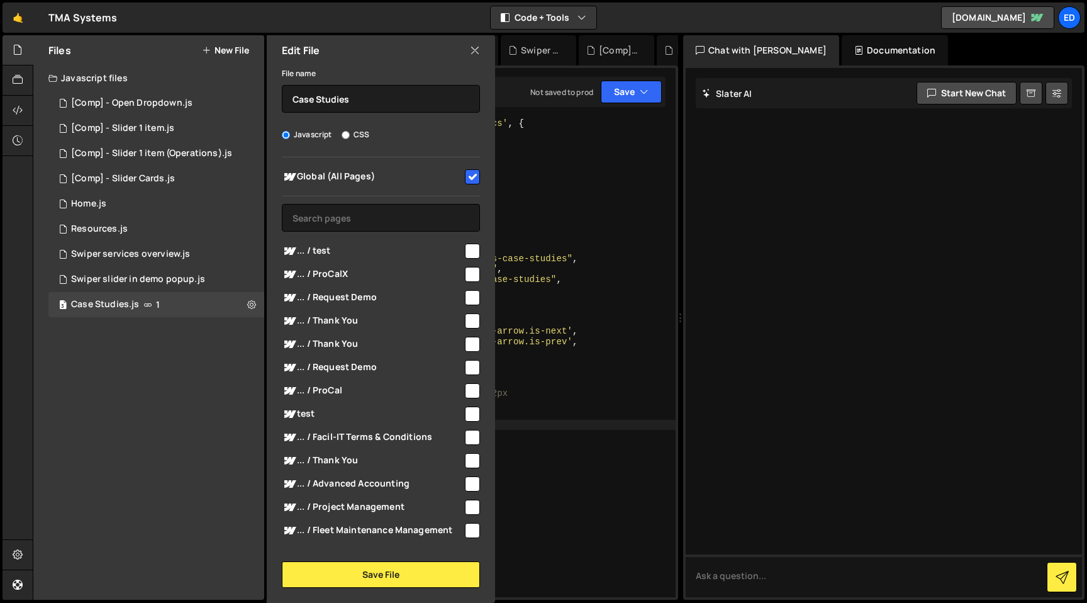
click at [468, 176] on input "checkbox" at bounding box center [472, 176] width 15 height 15
checkbox input "false"
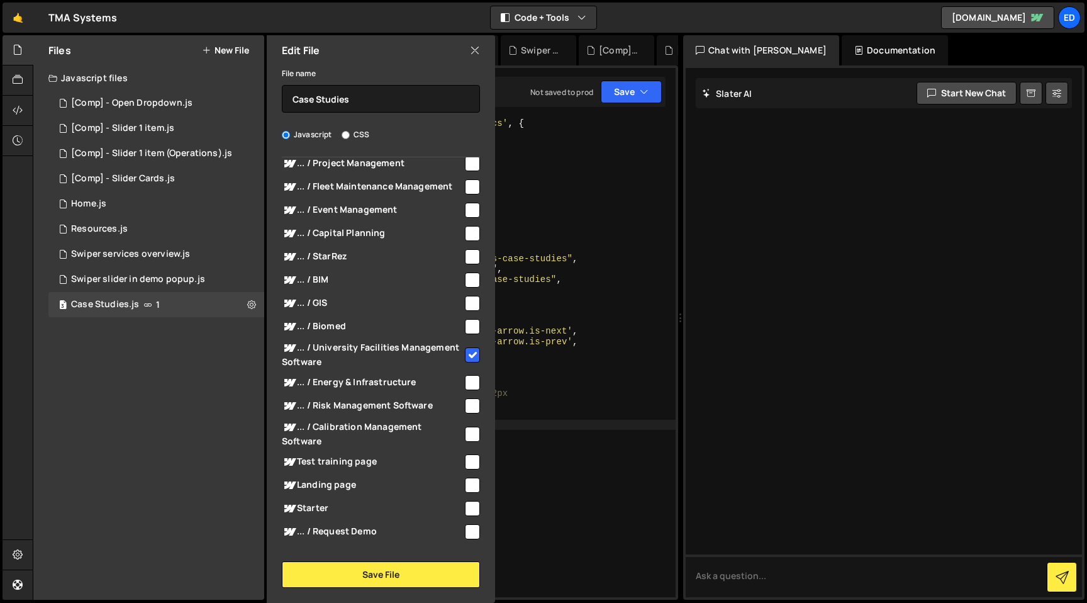
scroll to position [344, 0]
click at [375, 574] on button "Save File" at bounding box center [381, 574] width 198 height 26
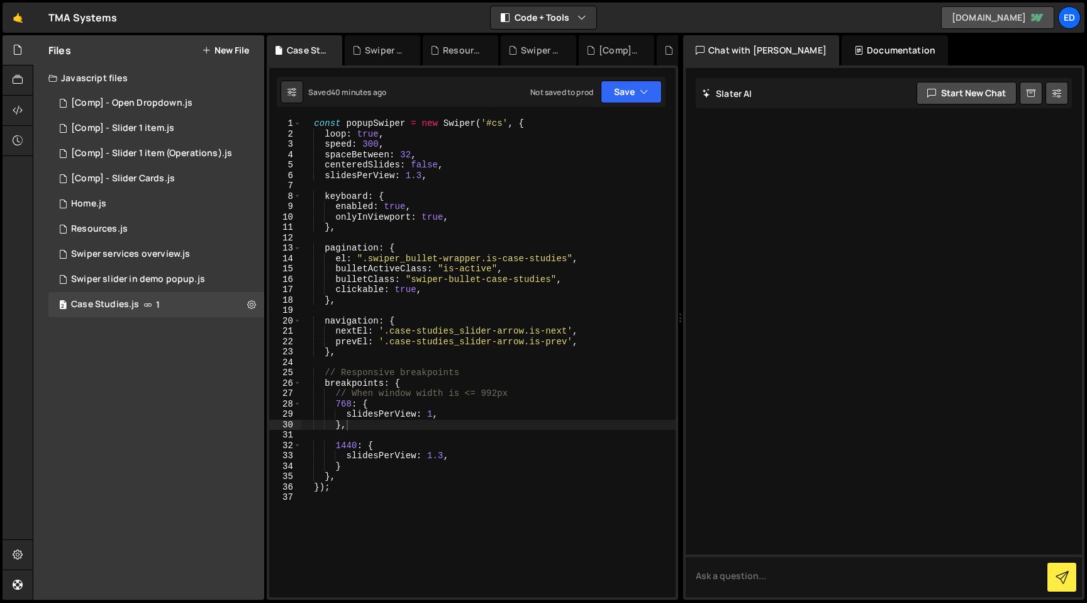
click at [995, 16] on link "[DOMAIN_NAME]" at bounding box center [997, 17] width 113 height 23
click at [251, 305] on icon at bounding box center [251, 304] width 9 height 12
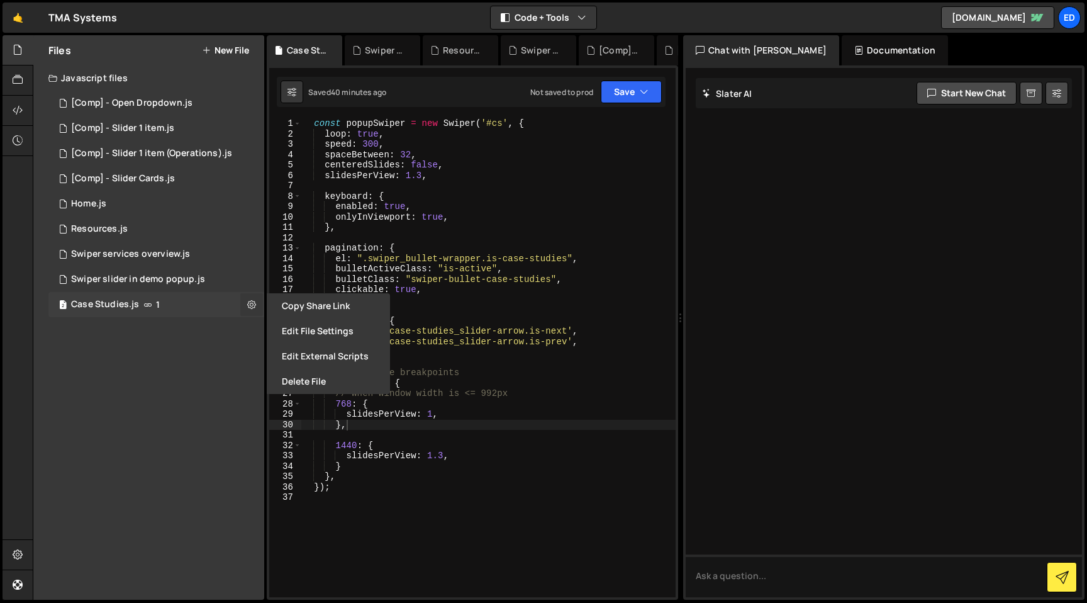
click at [251, 305] on icon at bounding box center [251, 304] width 9 height 12
click at [652, 94] on button "Save" at bounding box center [631, 92] width 61 height 23
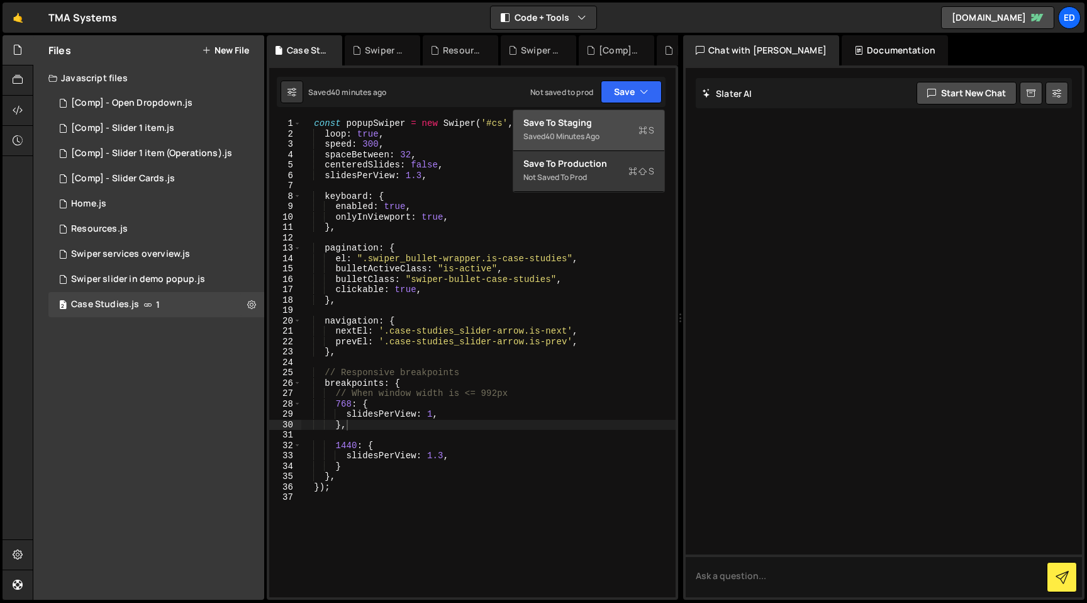
click at [615, 118] on div "Save to Staging S" at bounding box center [588, 122] width 131 height 13
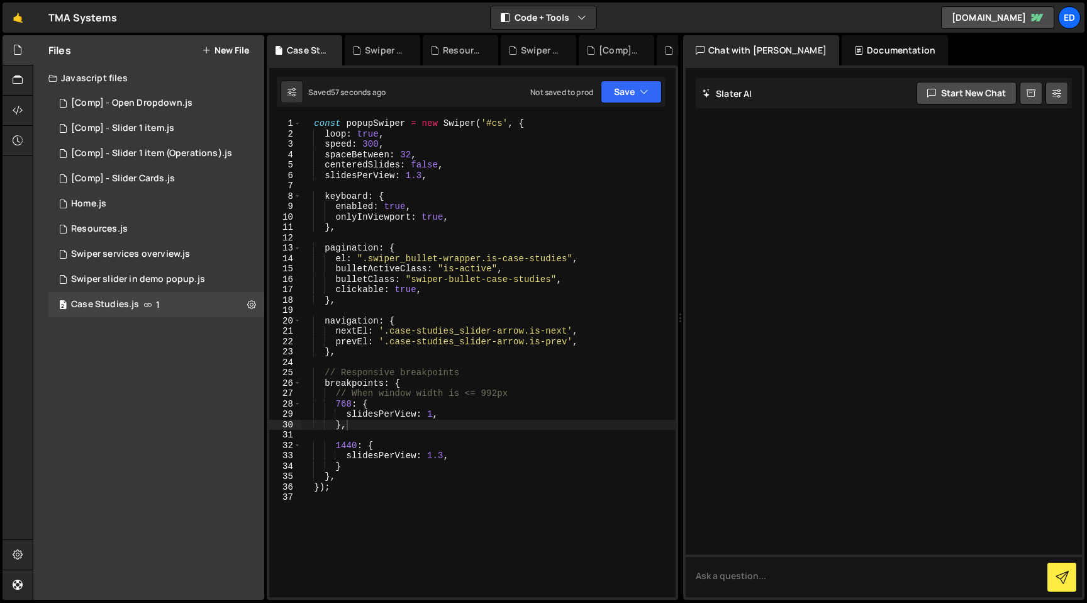
click at [422, 476] on div "const popupSwiper = new Swiper ( '#cs' , { loop : true , speed : 300 , spaceBet…" at bounding box center [488, 367] width 375 height 499
click at [257, 308] on button at bounding box center [251, 304] width 23 height 23
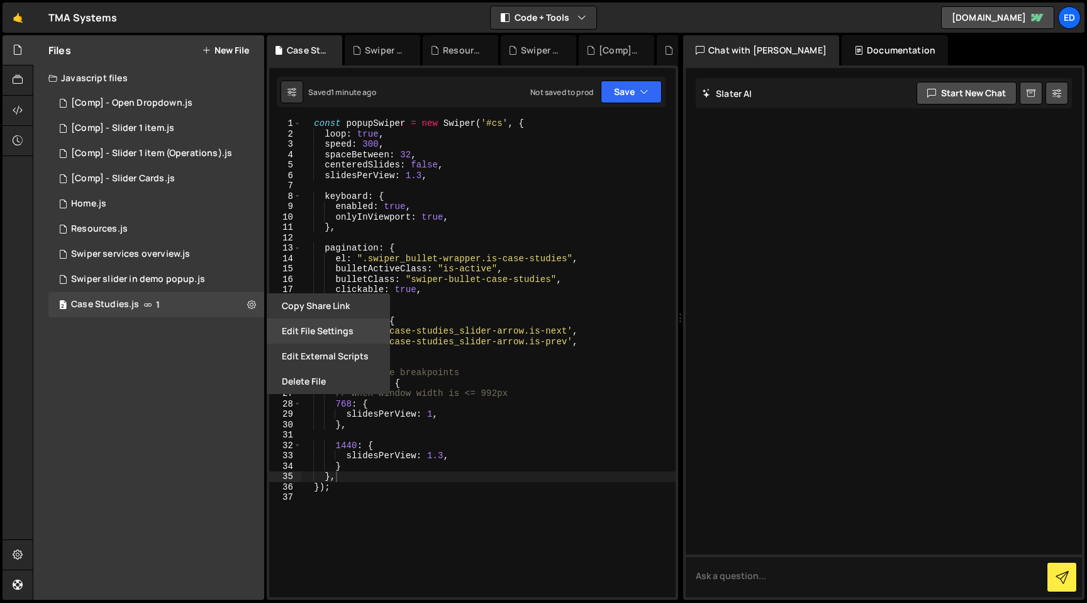
click at [299, 333] on button "Edit File Settings" at bounding box center [328, 330] width 123 height 25
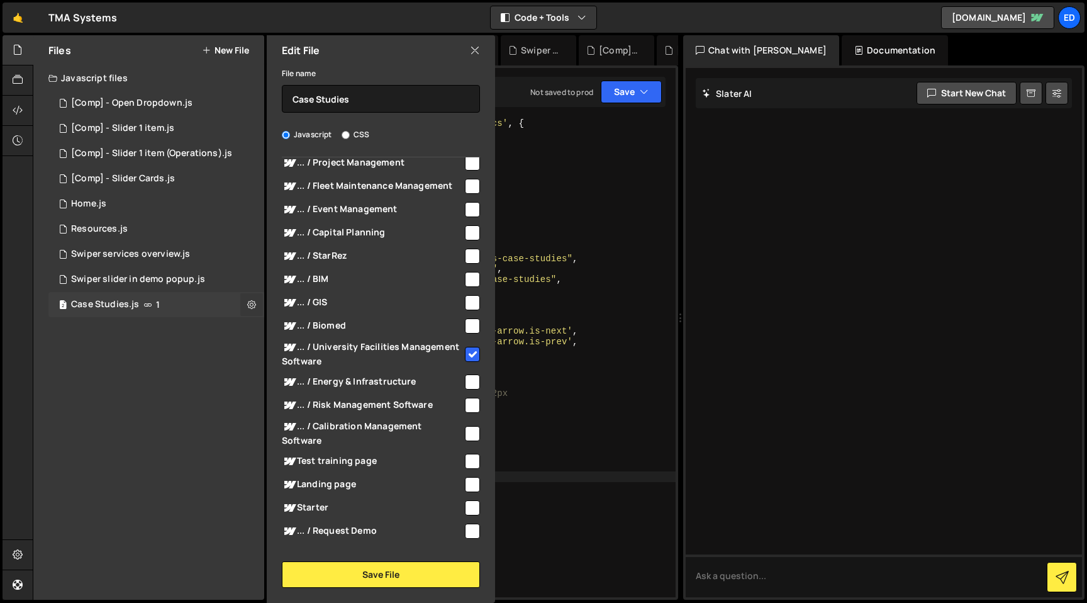
click at [254, 311] on button at bounding box center [251, 304] width 23 height 23
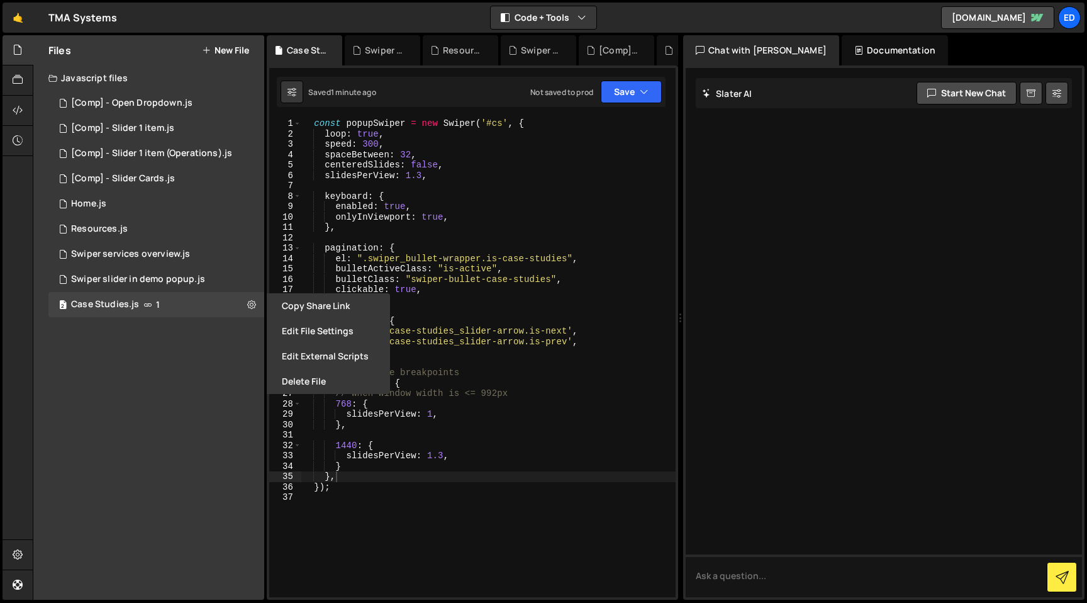
click at [438, 282] on div "const popupSwiper = new Swiper ( '#cs' , { loop : true , speed : 300 , spaceBet…" at bounding box center [488, 367] width 375 height 499
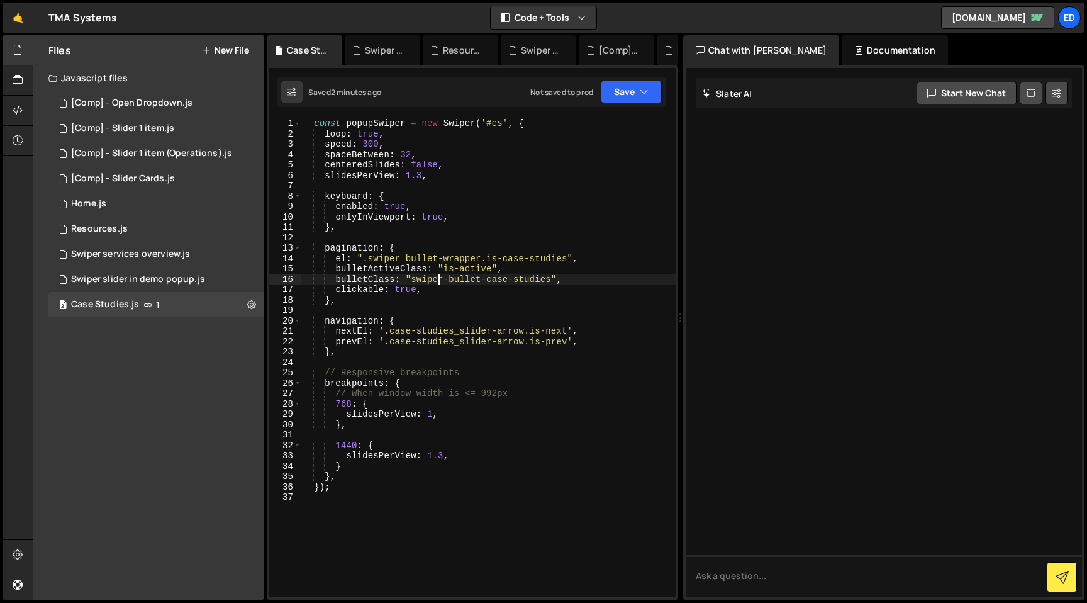
click at [432, 199] on div "const popupSwiper = new Swiper ( '#cs' , { loop : true , speed : 300 , spaceBet…" at bounding box center [488, 367] width 375 height 499
type textarea "});"
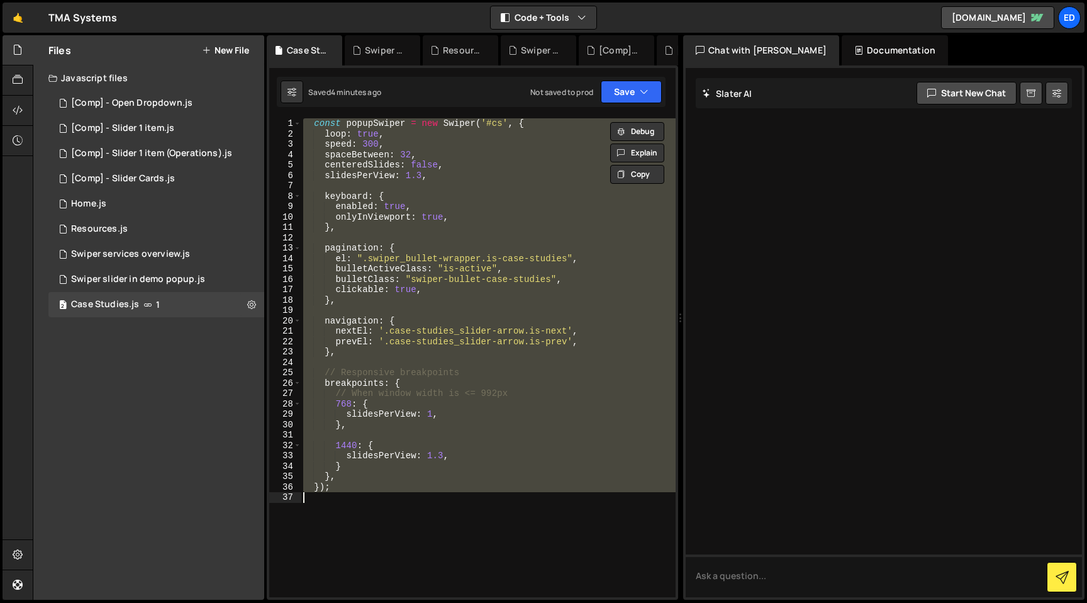
click at [397, 234] on div "const popupSwiper = new Swiper ( '#cs' , { loop : true , speed : 300 , spaceBet…" at bounding box center [488, 357] width 375 height 479
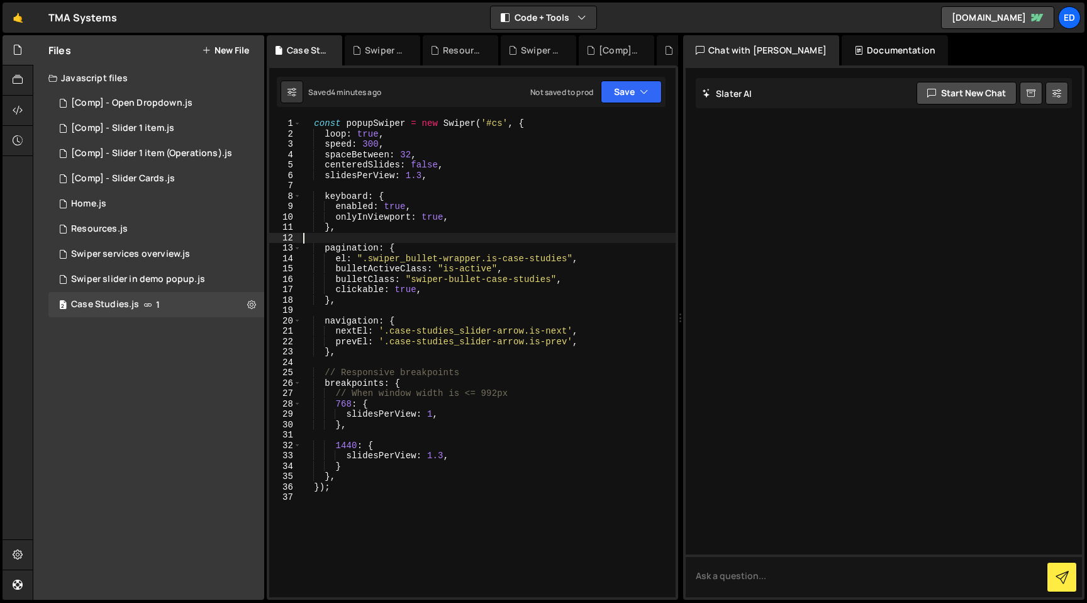
type textarea "});"
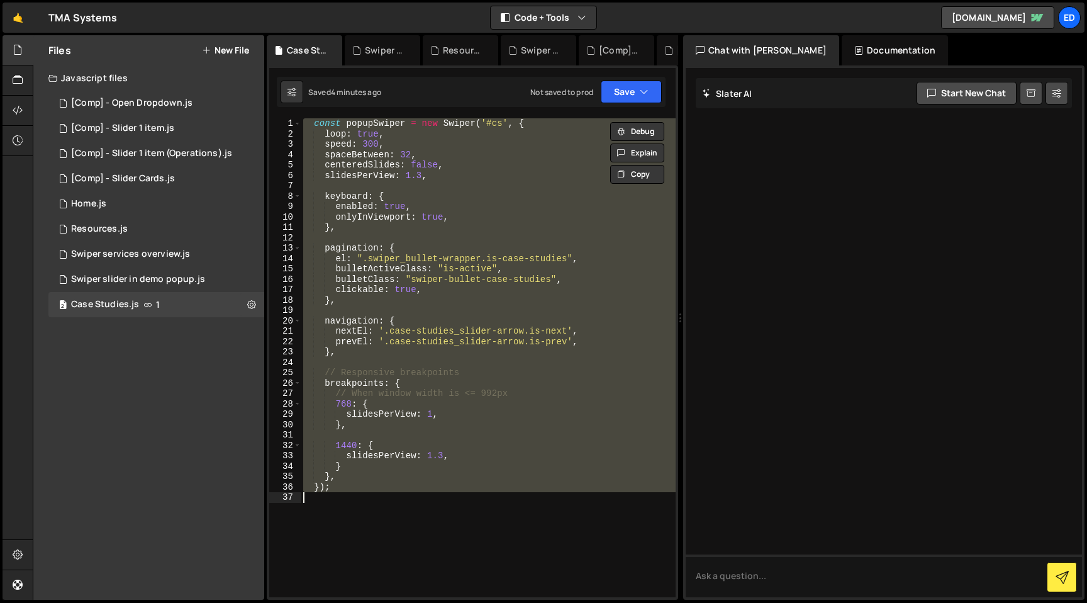
paste textarea
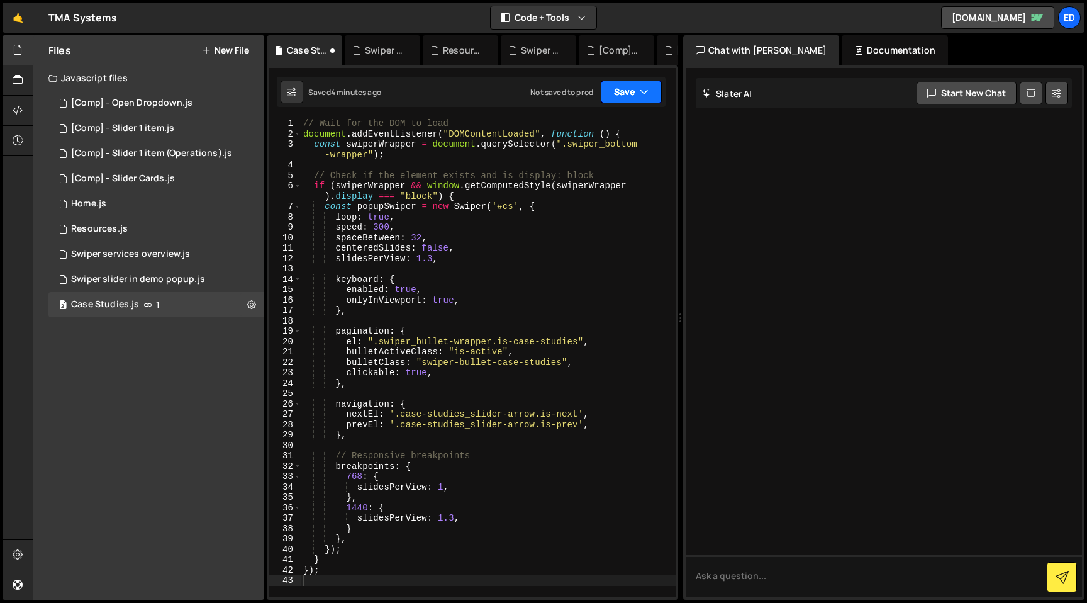
click at [652, 95] on button "Save" at bounding box center [631, 92] width 61 height 23
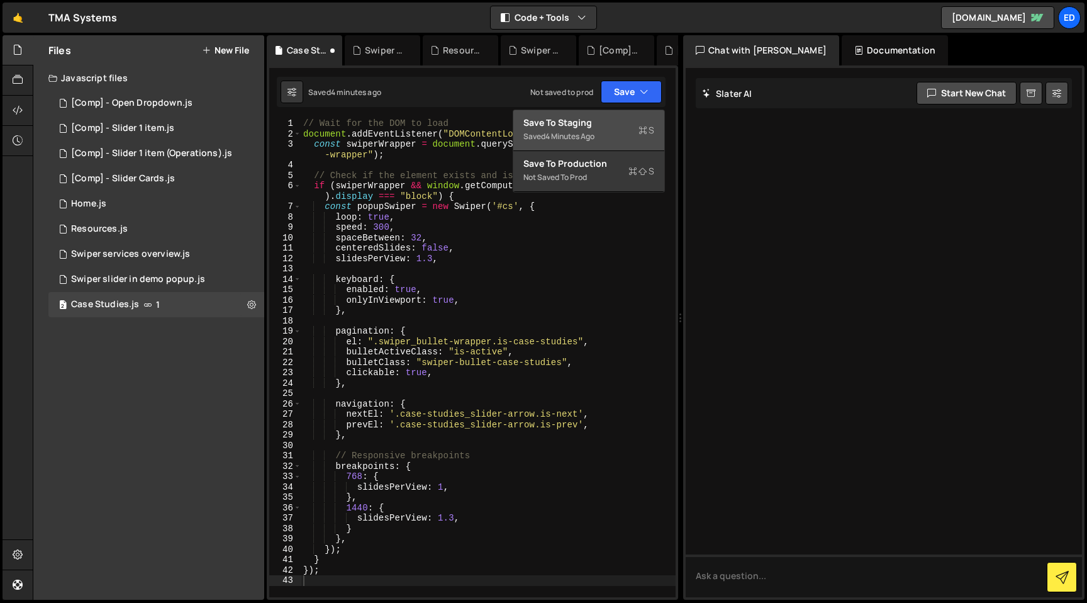
click at [610, 120] on div "Save to Staging S" at bounding box center [588, 122] width 131 height 13
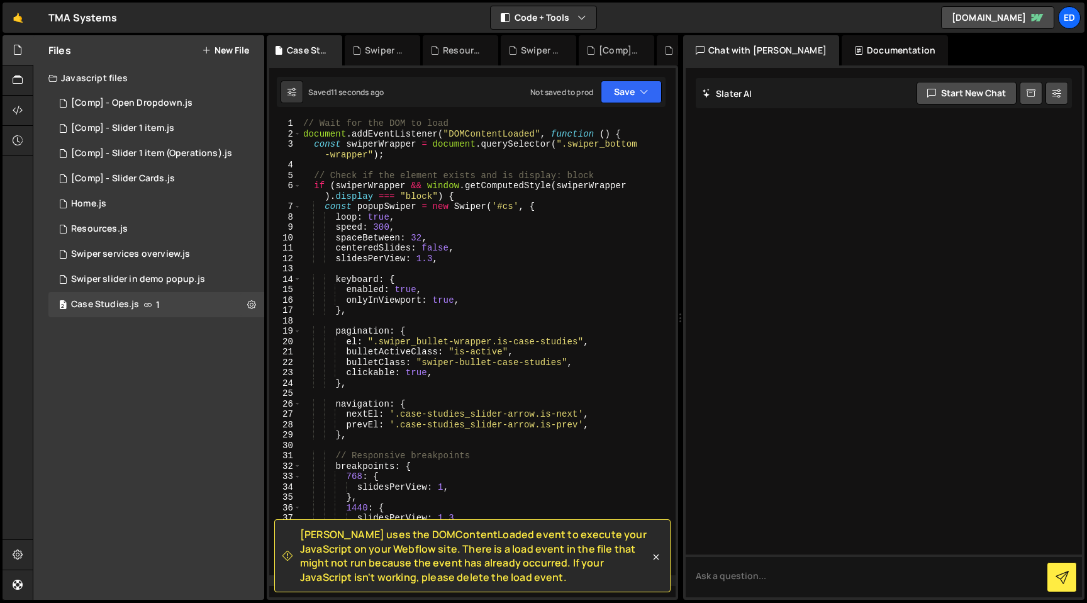
click at [477, 131] on div "// Wait for the DOM to load document . addEventListener ( "DOMContentLoaded" , …" at bounding box center [488, 367] width 375 height 499
click at [534, 259] on div "// Wait for the DOM to load document . addEventListener ( "DOMContentLoaded" , …" at bounding box center [488, 367] width 375 height 499
type textarea "});"
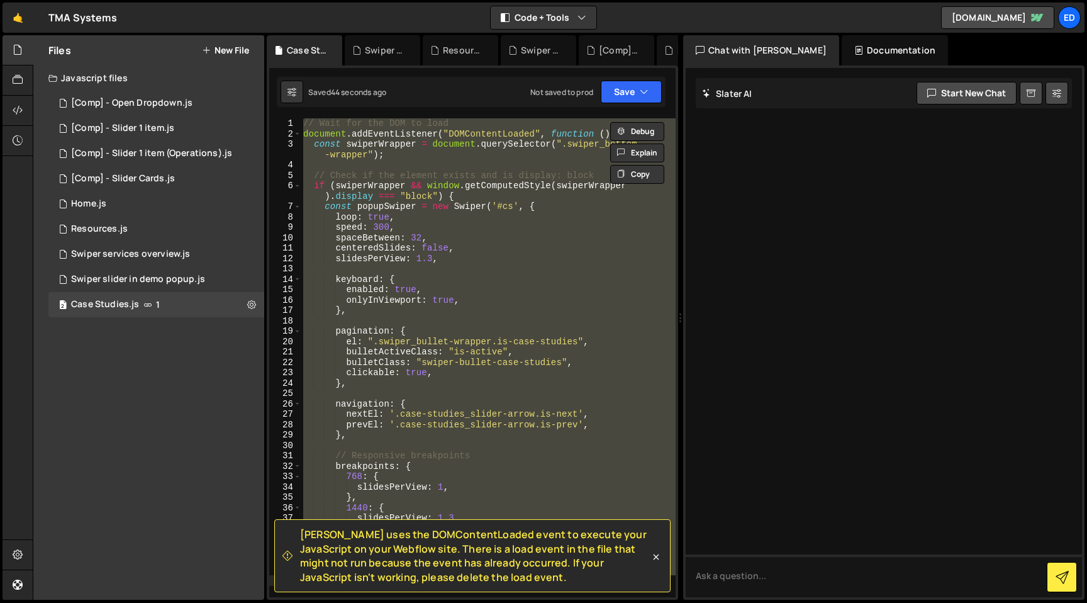
paste textarea
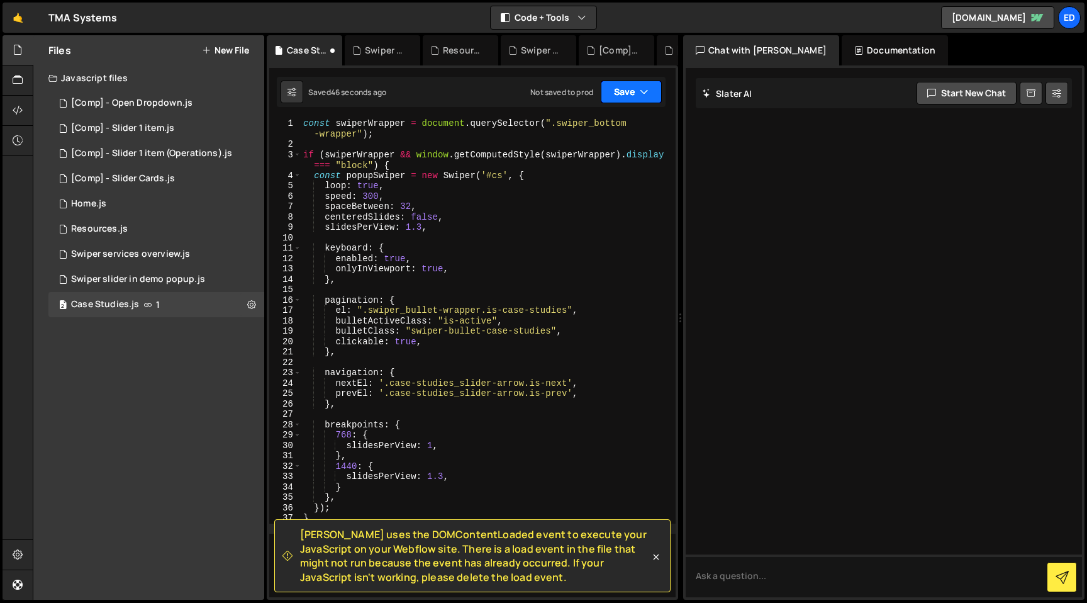
click at [647, 89] on icon "button" at bounding box center [644, 92] width 9 height 13
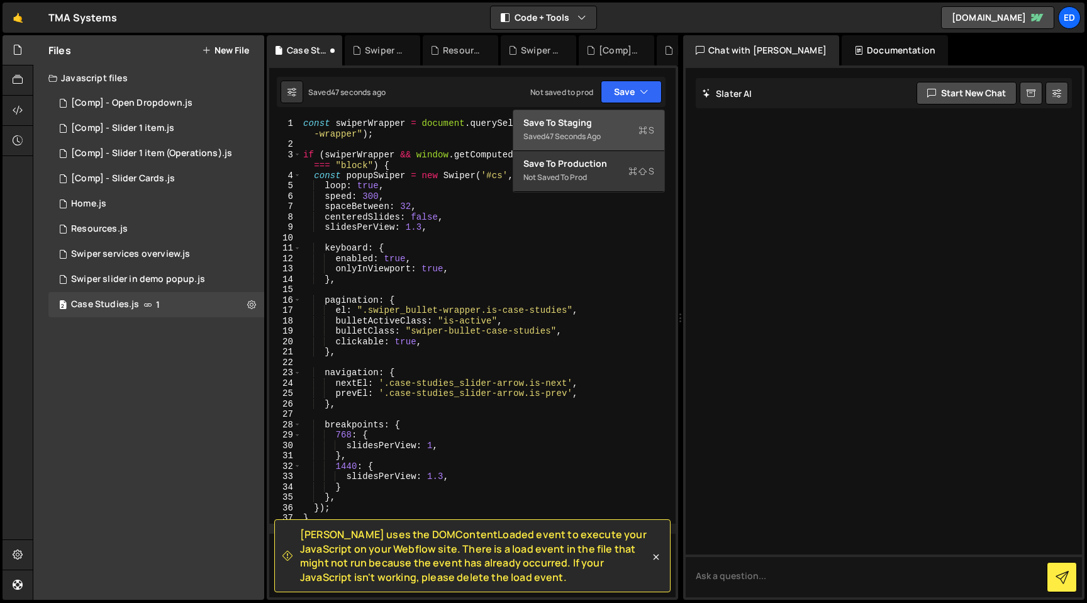
click at [599, 121] on div "Save to Staging S" at bounding box center [588, 122] width 131 height 13
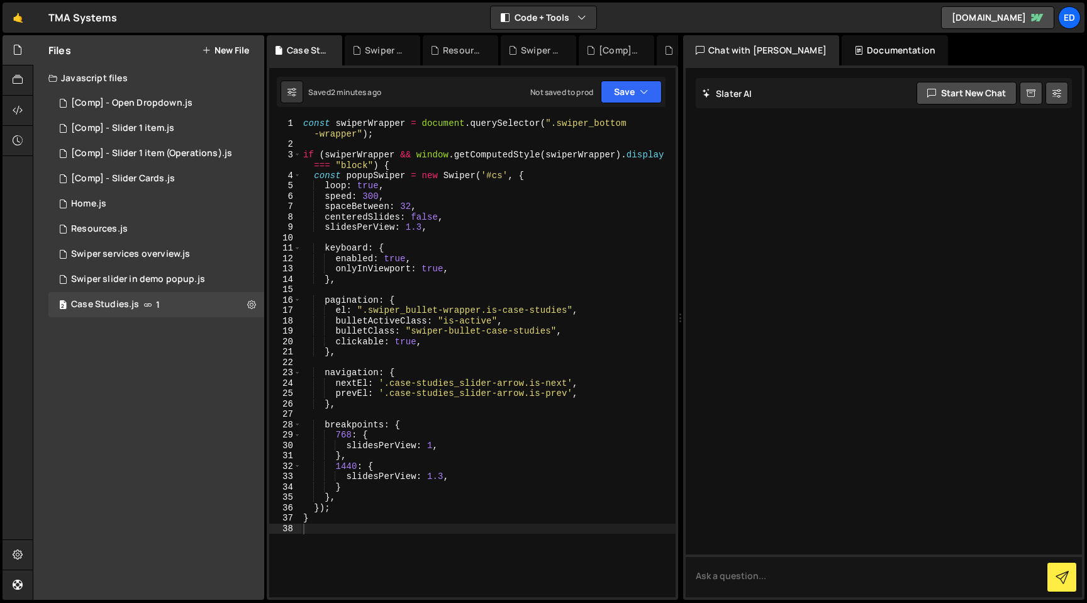
click at [460, 229] on div "const swiperWrapper = document . querySelector ( ".swiper_bottom -wrapper" ) ; …" at bounding box center [488, 373] width 375 height 510
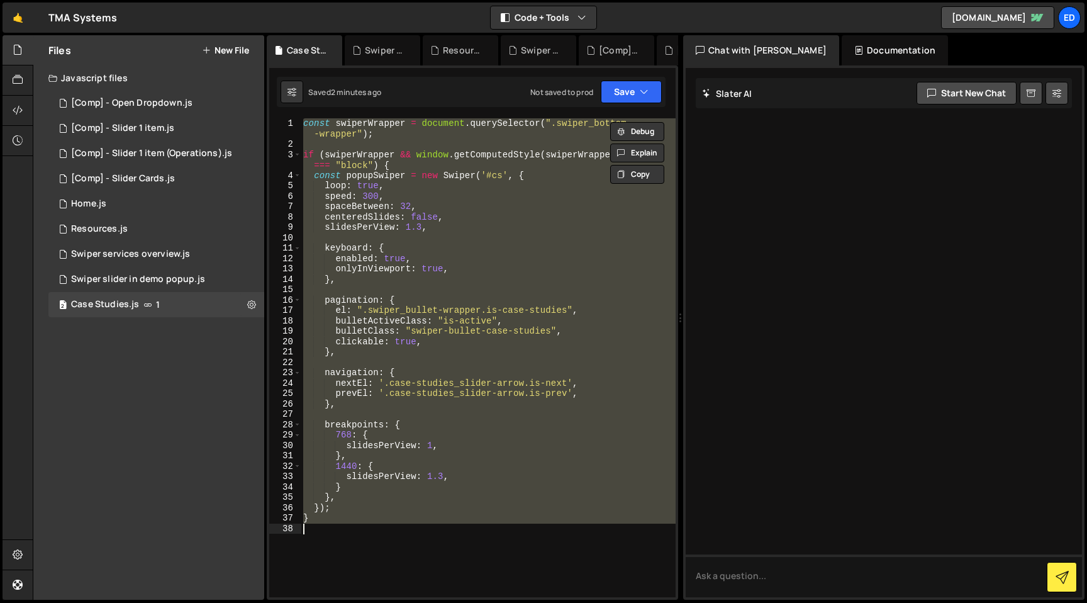
click at [427, 214] on div "const swiperWrapper = document . querySelector ( ".swiper_bottom -wrapper" ) ; …" at bounding box center [488, 357] width 375 height 479
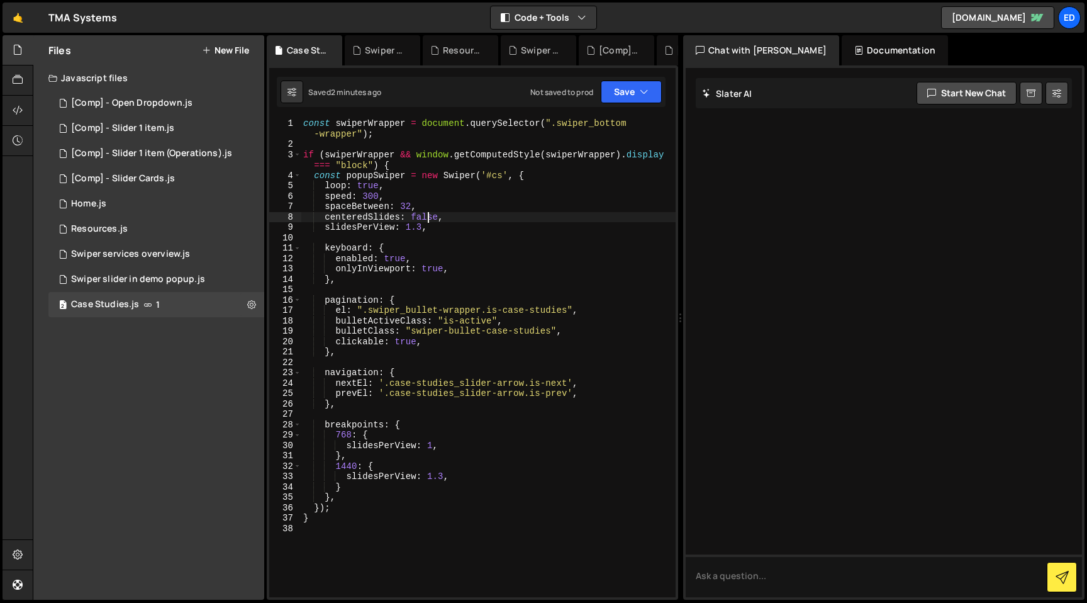
click at [494, 164] on div "const swiperWrapper = document . querySelector ( ".swiper_bottom -wrapper" ) ; …" at bounding box center [488, 373] width 375 height 510
click at [359, 161] on div "const swiperWrapper = document . querySelector ( ".swiper_bottom -wrapper" ) ; …" at bounding box center [488, 373] width 375 height 510
paste textarea "flex"
click at [650, 92] on button "Save" at bounding box center [631, 92] width 61 height 23
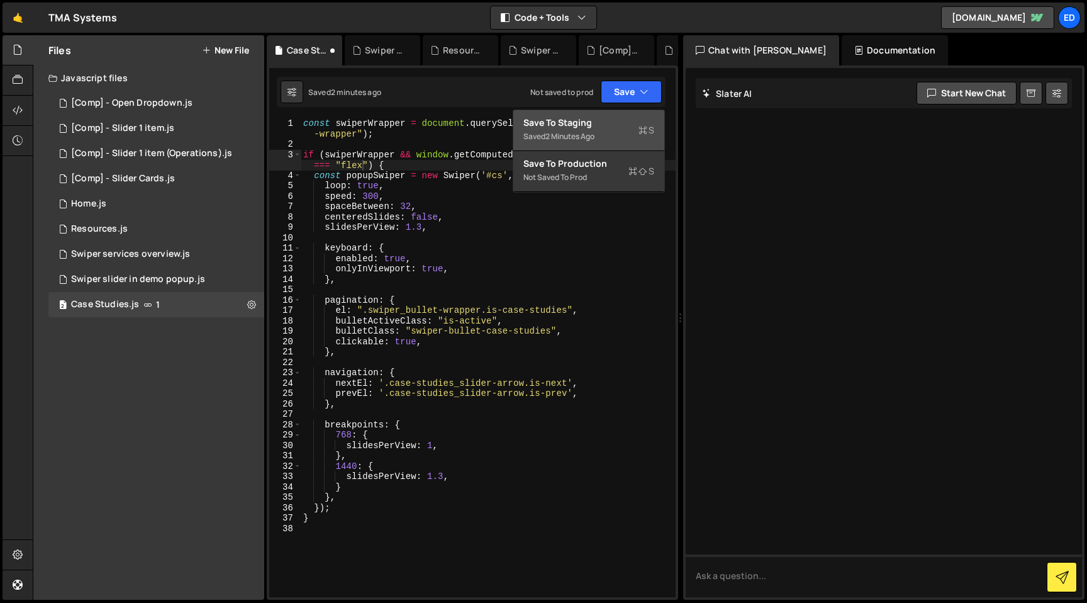
click at [612, 115] on button "Save to Staging S Saved 2 minutes ago" at bounding box center [588, 130] width 151 height 41
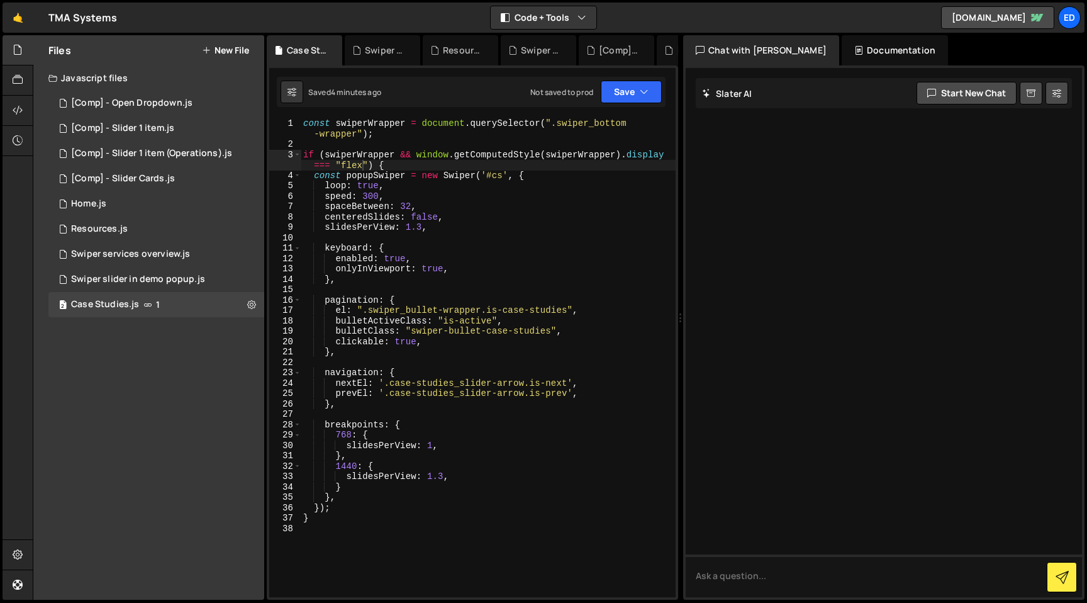
click at [364, 506] on div "const swiperWrapper = document . querySelector ( ".swiper_bottom -wrapper" ) ; …" at bounding box center [488, 373] width 375 height 510
click at [364, 513] on div "const swiperWrapper = document . querySelector ( ".swiper_bottom -wrapper" ) ; …" at bounding box center [488, 373] width 375 height 510
click at [337, 511] on div "const swiperWrapper = document . querySelector ( ".swiper_bottom -wrapper" ) ; …" at bounding box center [488, 373] width 375 height 510
type textarea "});"
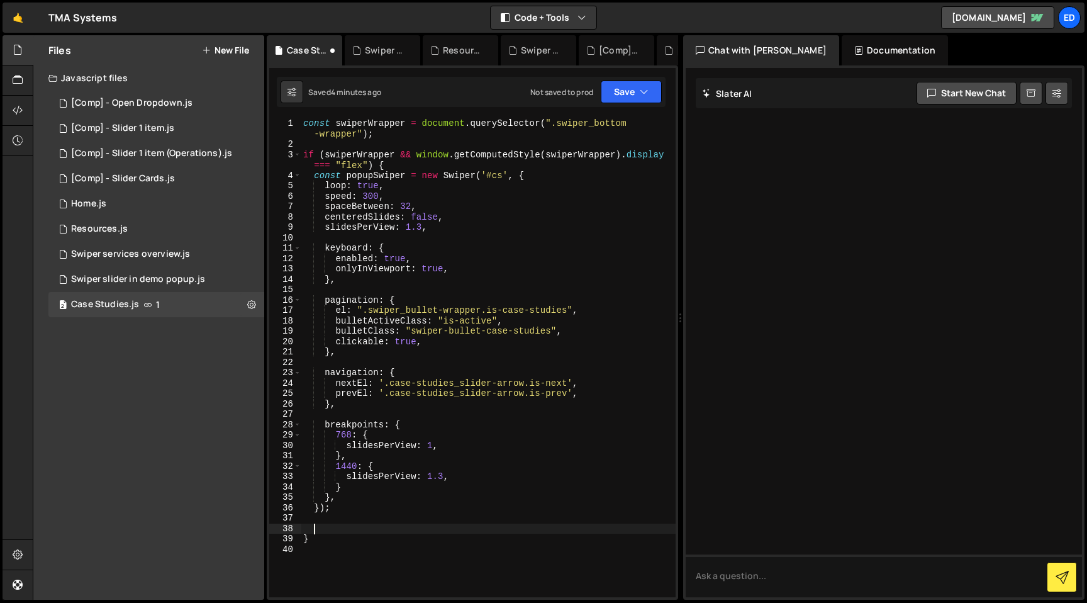
paste textarea
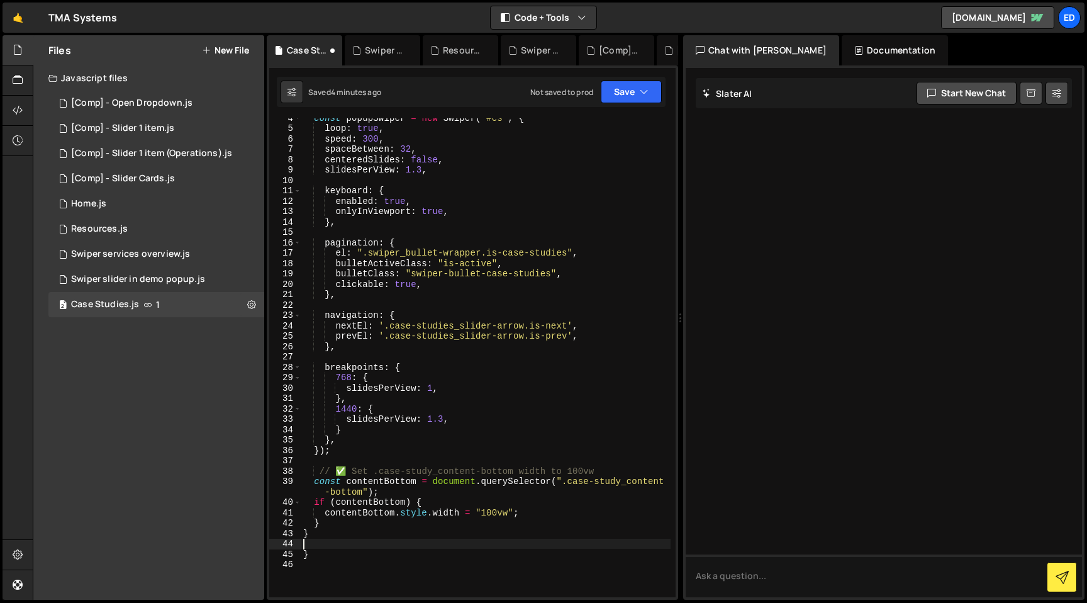
scroll to position [57, 0]
type textarea "}"
click at [649, 94] on button "Save" at bounding box center [631, 92] width 61 height 23
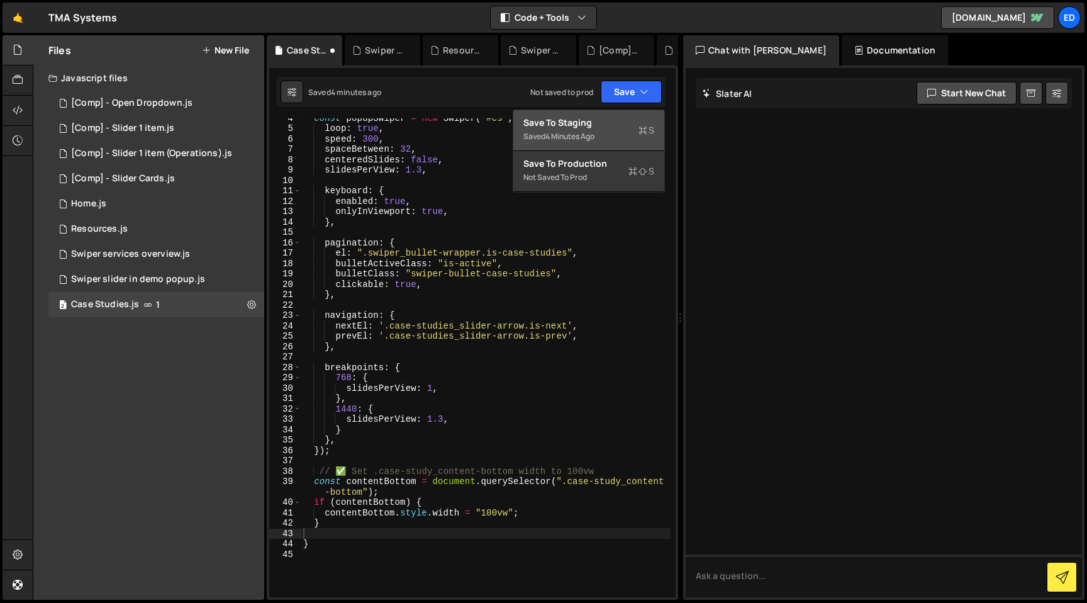
click at [627, 133] on div "Saved 4 minutes ago" at bounding box center [588, 136] width 131 height 15
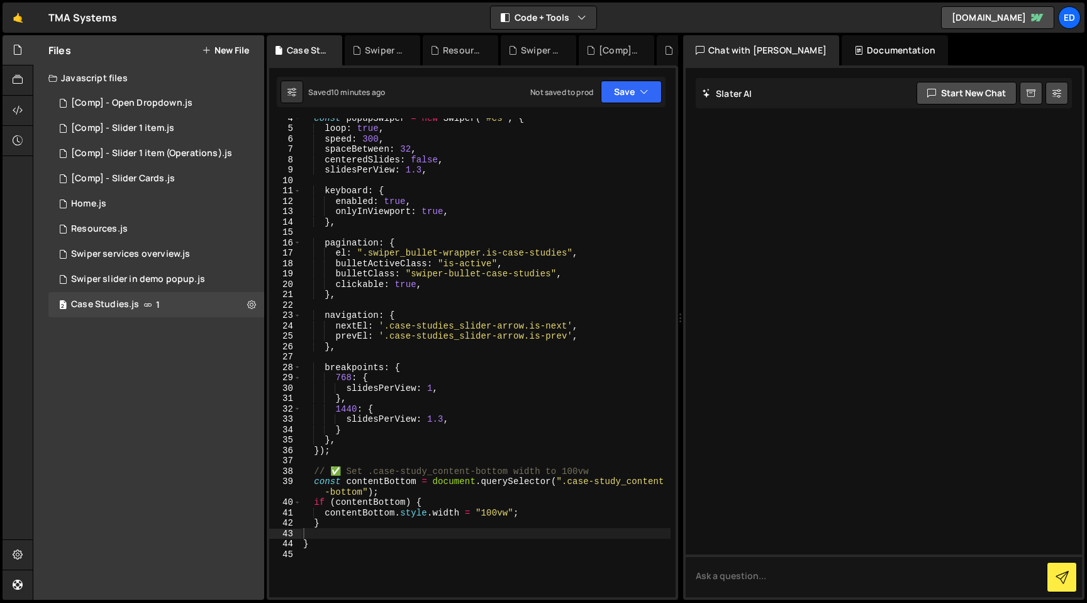
click at [416, 281] on div "const popupSwiper = new Swiper ( '#cs' , { loop : true , speed : 300 , spaceBet…" at bounding box center [486, 362] width 370 height 499
click at [371, 466] on div "const popupSwiper = new Swiper ( '#cs' , { loop : true , speed : 300 , spaceBet…" at bounding box center [486, 362] width 370 height 499
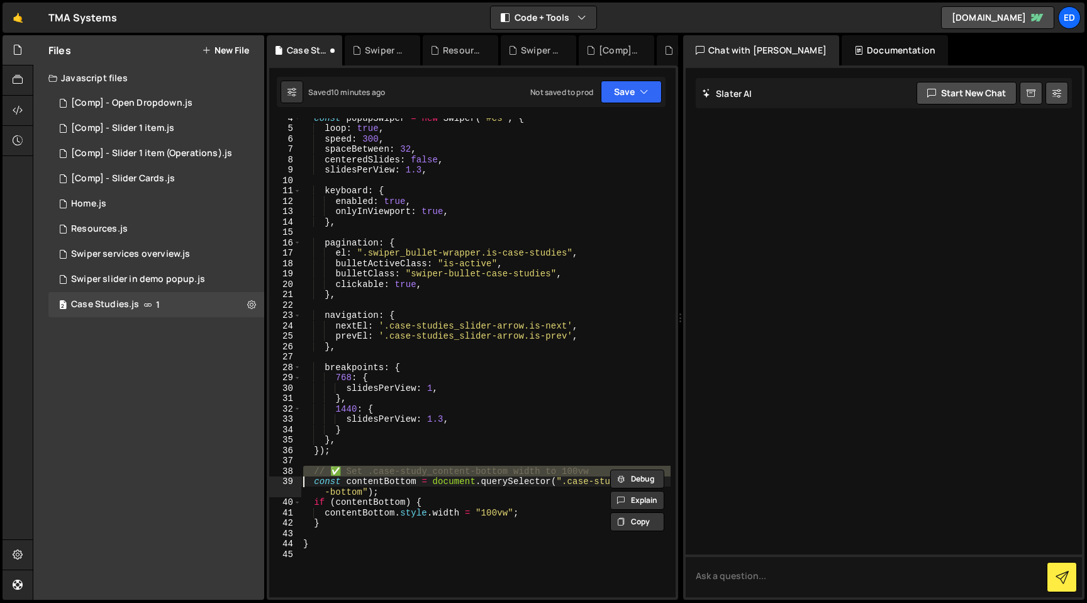
click at [340, 471] on div "const popupSwiper = new Swiper ( '#cs' , { loop : true , speed : 300 , spaceBet…" at bounding box center [486, 357] width 370 height 479
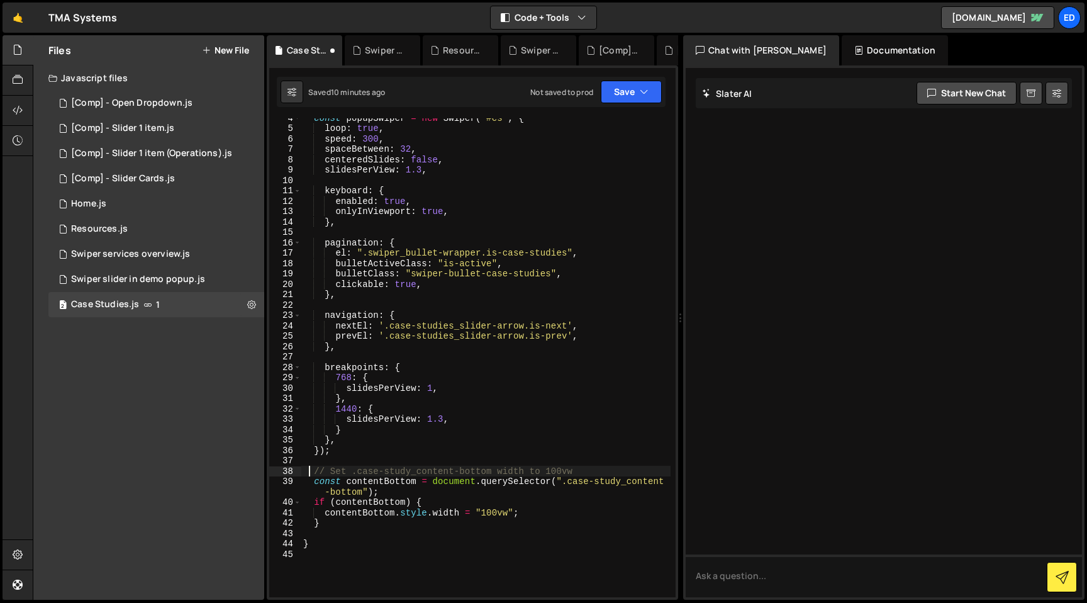
click at [311, 470] on div "const popupSwiper = new Swiper ( '#cs' , { loop : true , speed : 300 , spaceBet…" at bounding box center [486, 362] width 370 height 499
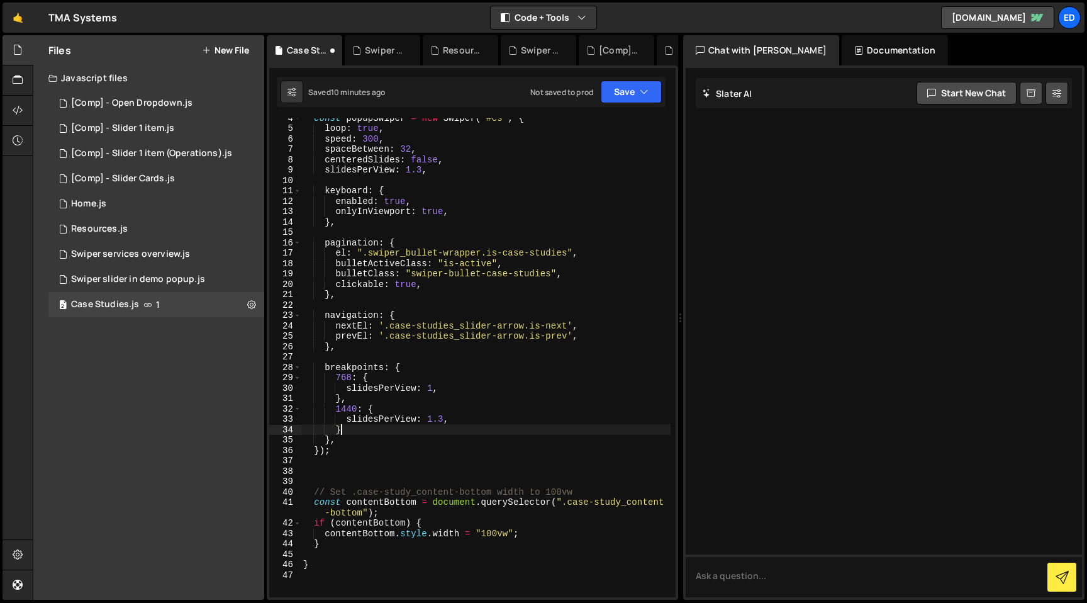
click at [394, 428] on div "const popupSwiper = new Swiper ( '#cs' , { loop : true , speed : 300 , spaceBet…" at bounding box center [486, 362] width 370 height 499
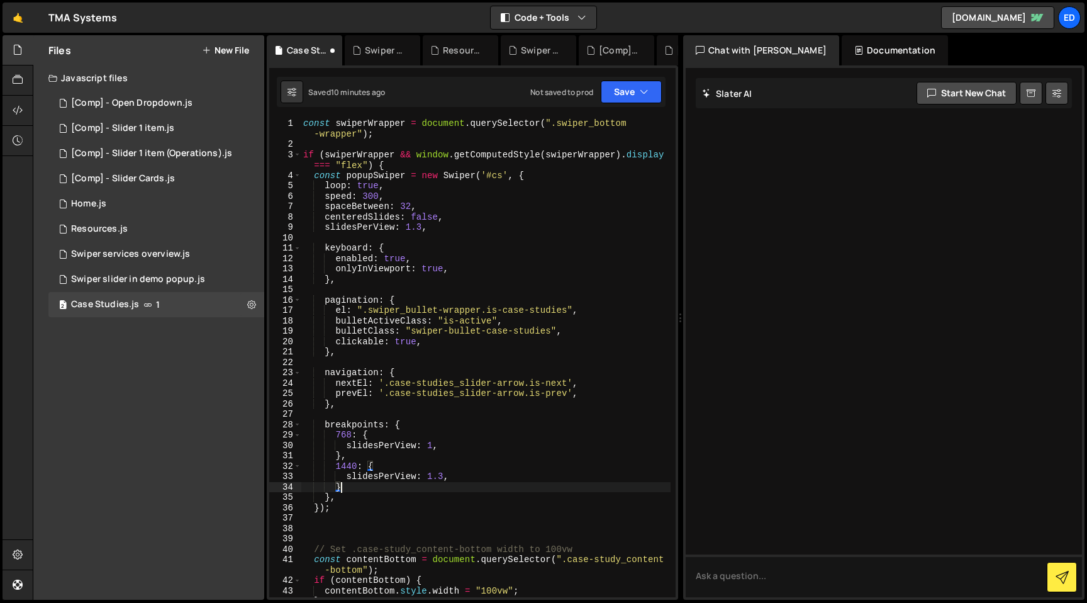
scroll to position [0, 0]
click at [406, 398] on div "const swiperWrapper = document . querySelector ( ".swiper_bottom -wrapper" ) ; …" at bounding box center [486, 373] width 370 height 510
click at [323, 425] on div "const swiperWrapper = document . querySelector ( ".swiper_bottom -wrapper" ) ; …" at bounding box center [486, 373] width 370 height 510
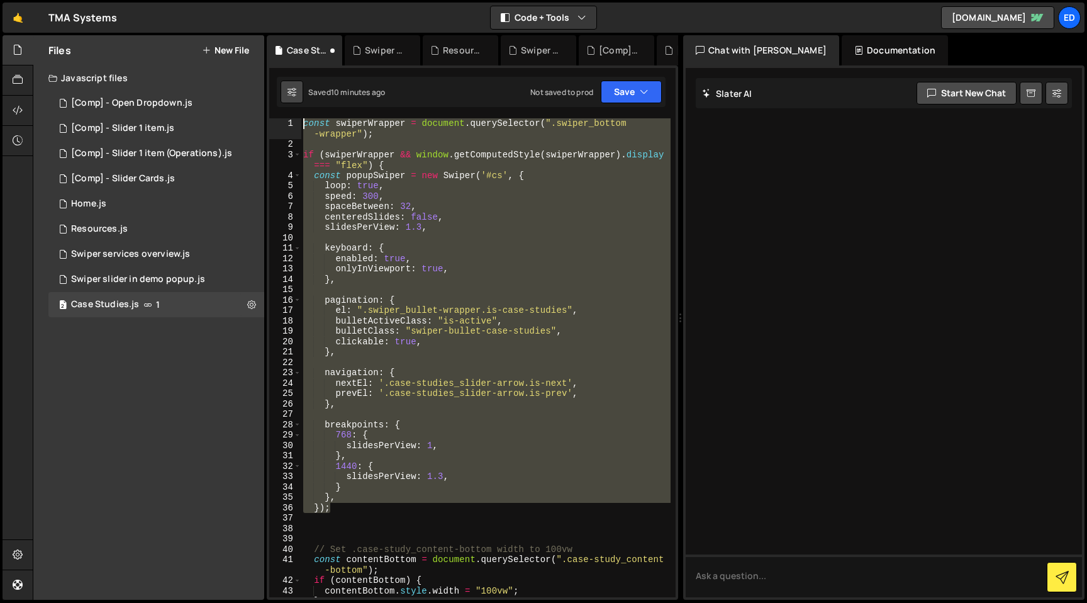
drag, startPoint x: 376, startPoint y: 506, endPoint x: 291, endPoint y: 97, distance: 418.2
click at [291, 97] on div "Debug Explain Copy Case Studies.js Swiper services overview.js Resources.js Swi…" at bounding box center [472, 317] width 411 height 565
click at [511, 222] on div "const swiperWrapper = document . querySelector ( ".swiper_bottom -wrapper" ) ; …" at bounding box center [486, 357] width 370 height 479
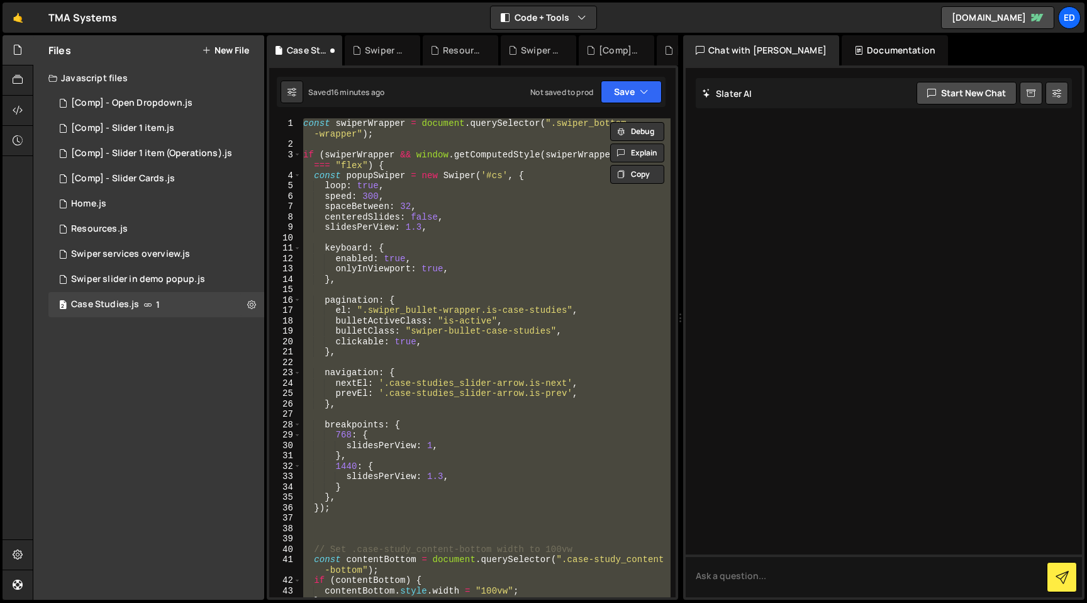
click at [397, 426] on div "const swiperWrapper = document . querySelector ( ".swiper_bottom -wrapper" ) ; …" at bounding box center [486, 357] width 370 height 479
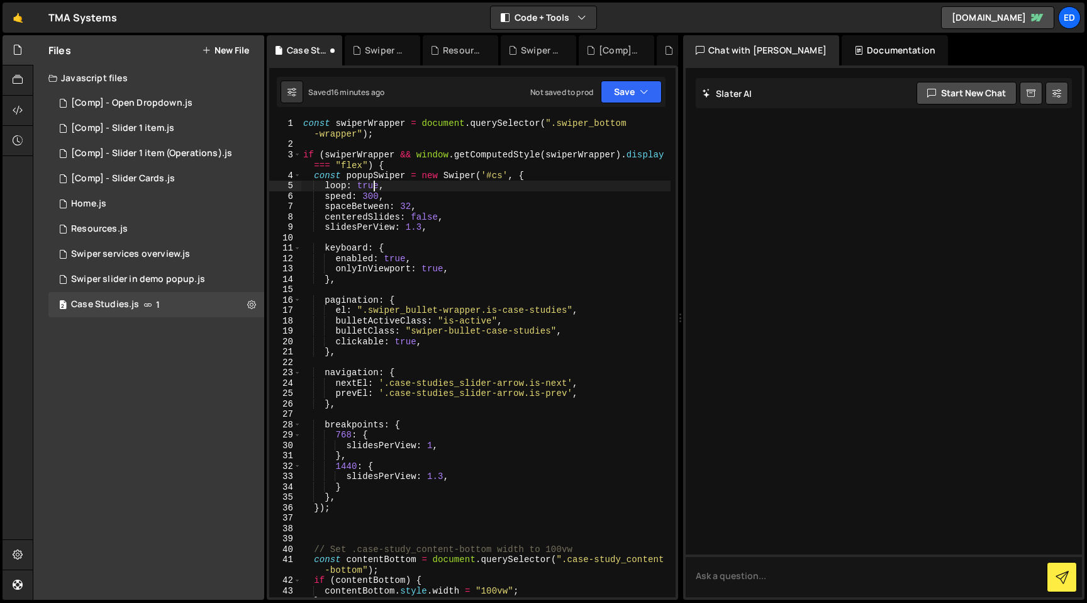
click at [373, 185] on div "const swiperWrapper = document . querySelector ( ".swiper_bottom -wrapper" ) ; …" at bounding box center [486, 373] width 370 height 510
click at [644, 92] on icon "button" at bounding box center [644, 92] width 9 height 13
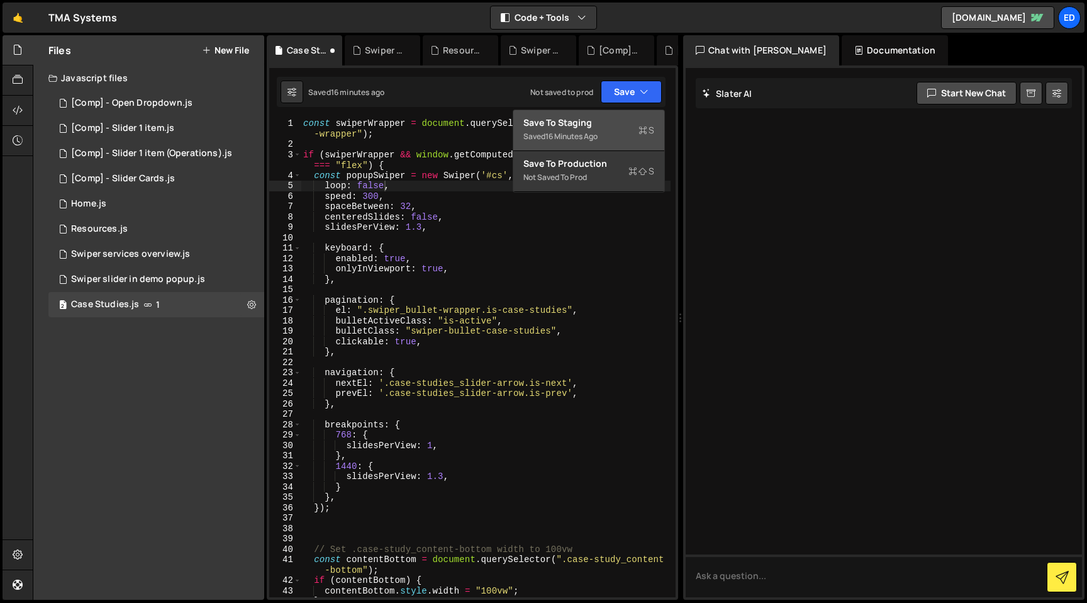
click at [604, 123] on div "Save to Staging S" at bounding box center [588, 122] width 131 height 13
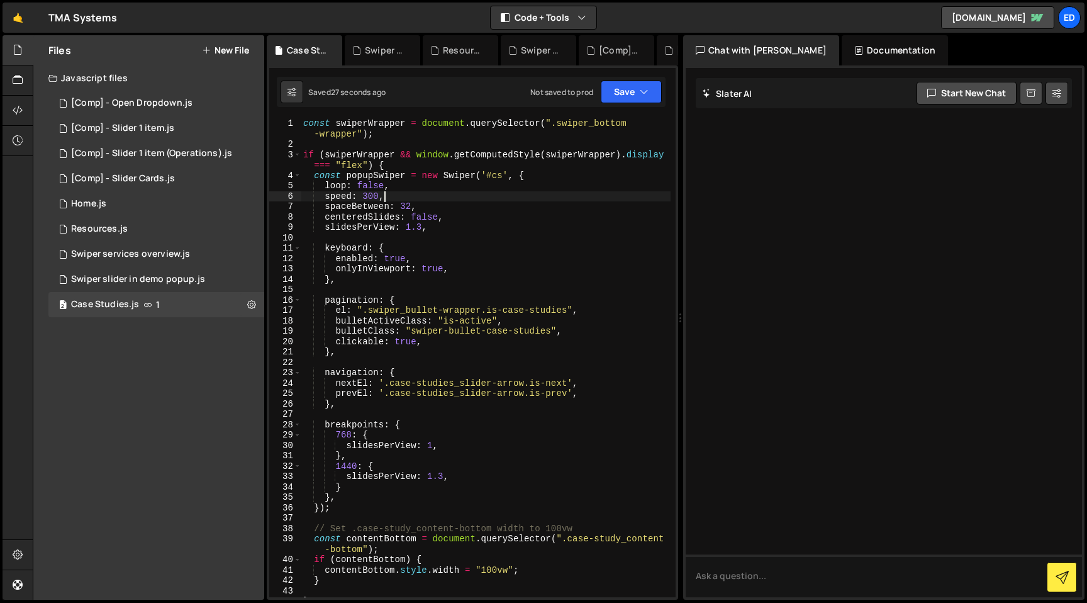
click at [435, 198] on div "const swiperWrapper = document . querySelector ( ".swiper_bottom -wrapper" ) ; …" at bounding box center [486, 373] width 370 height 510
click at [372, 185] on div "const swiperWrapper = document . querySelector ( ".swiper_bottom -wrapper" ) ; …" at bounding box center [486, 373] width 370 height 510
type textarea "loop: true,"
click at [510, 288] on div "const swiperWrapper = document . querySelector ( ".swiper_bottom -wrapper" ) ; …" at bounding box center [486, 373] width 370 height 510
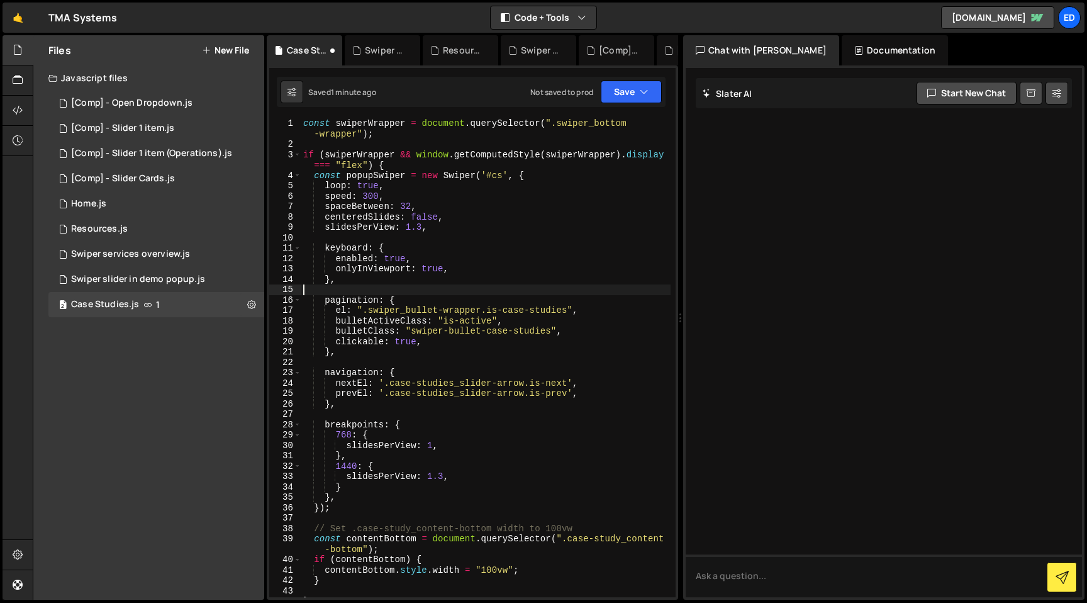
scroll to position [0, 0]
type textarea "}"
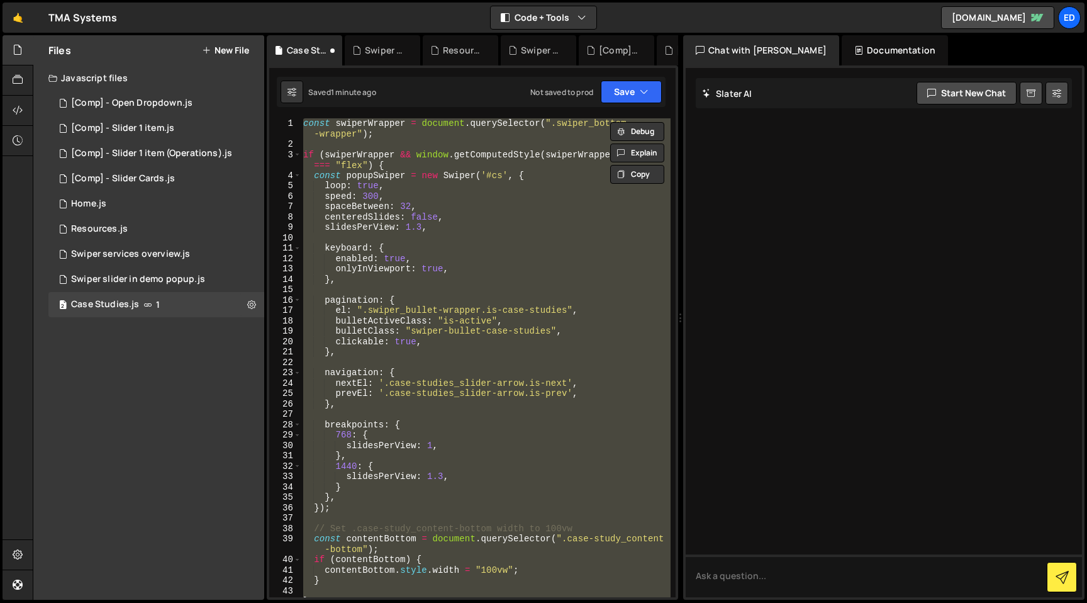
paste textarea
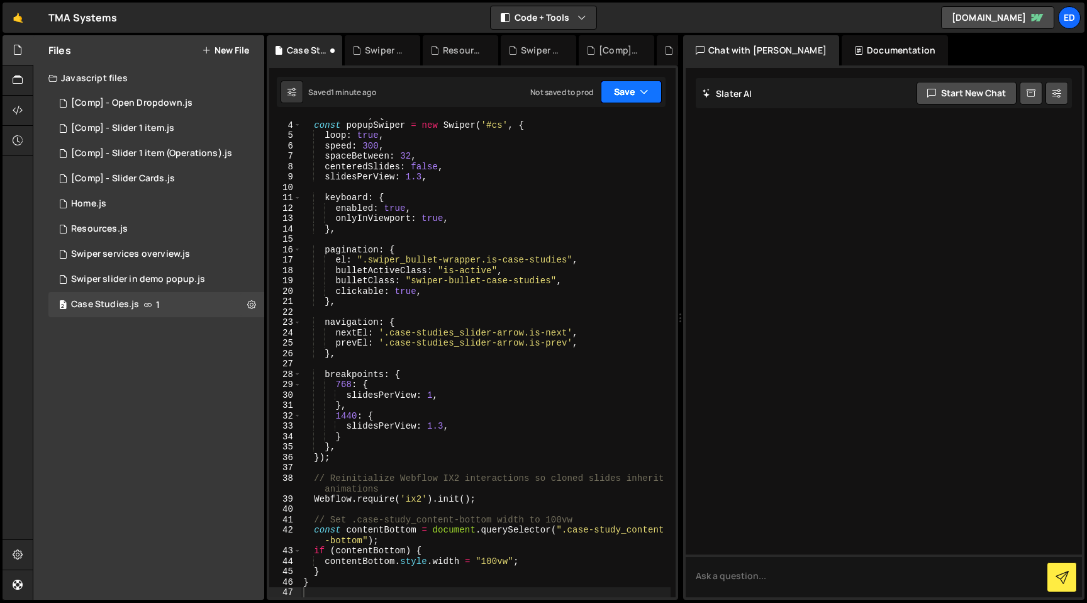
click at [637, 99] on button "Save" at bounding box center [631, 92] width 61 height 23
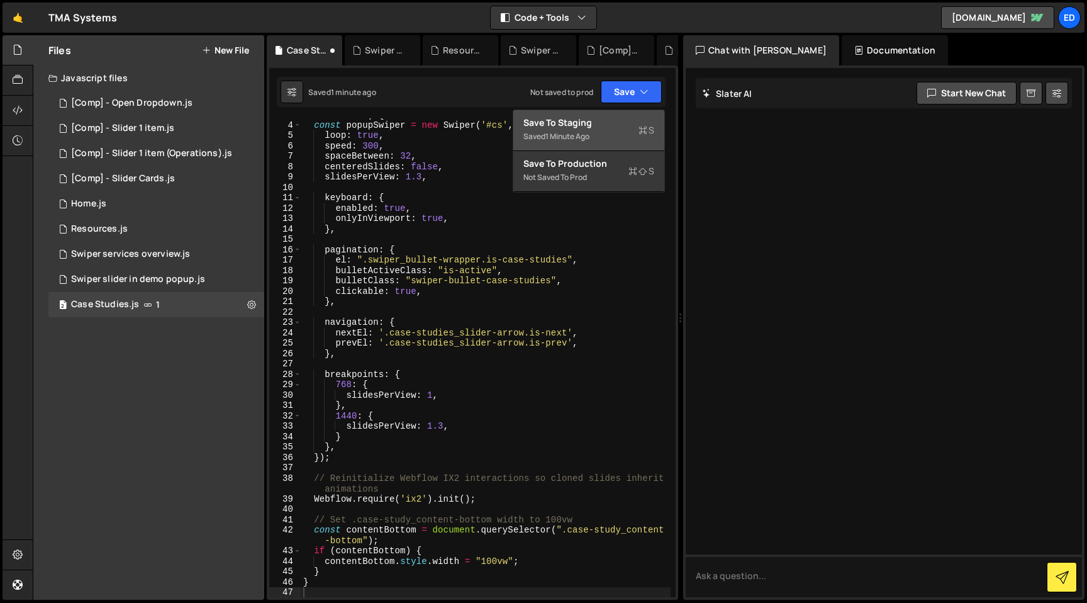
click at [600, 129] on div "Saved 1 minute ago" at bounding box center [588, 136] width 131 height 15
